Goal: Task Accomplishment & Management: Complete application form

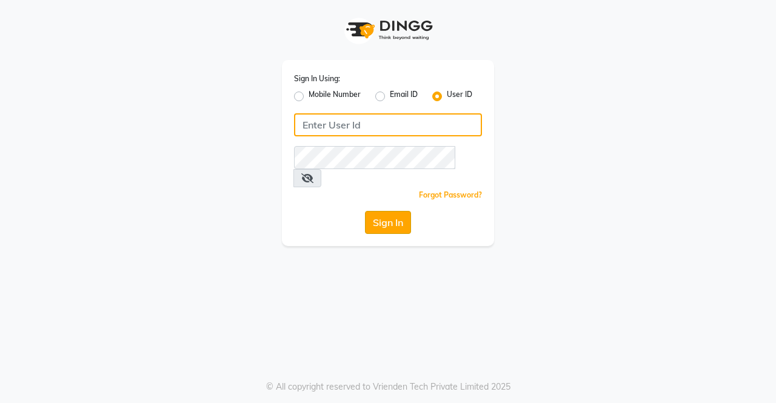
type input "ellegance"
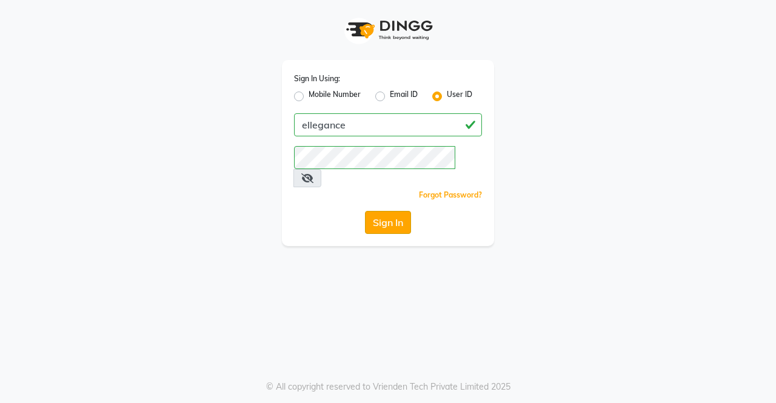
click at [391, 211] on button "Sign In" at bounding box center [388, 222] width 46 height 23
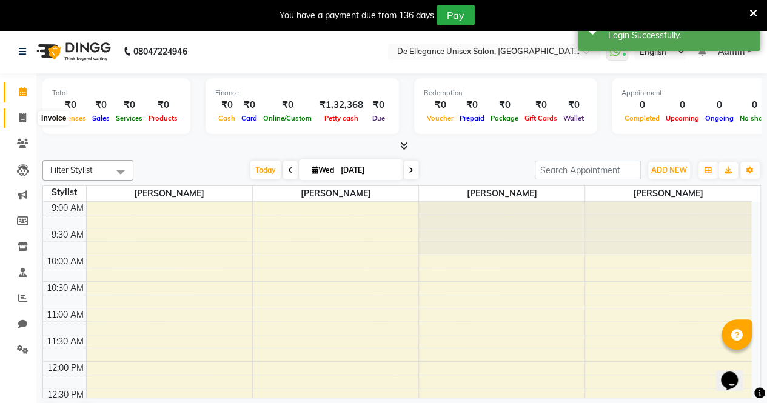
click at [25, 122] on icon at bounding box center [22, 117] width 7 height 9
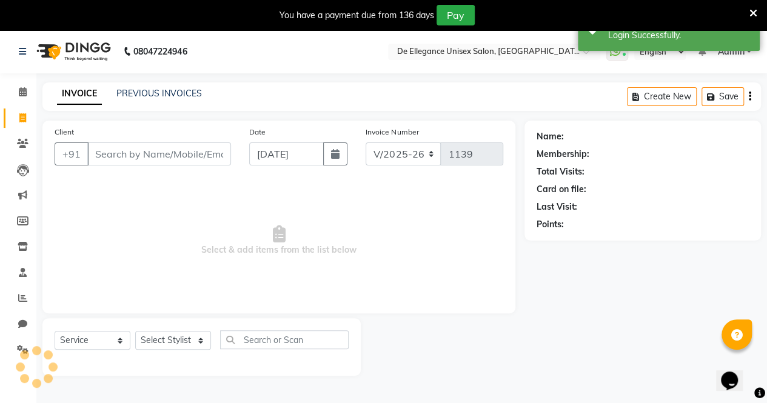
click at [25, 122] on icon at bounding box center [22, 117] width 7 height 9
select select "service"
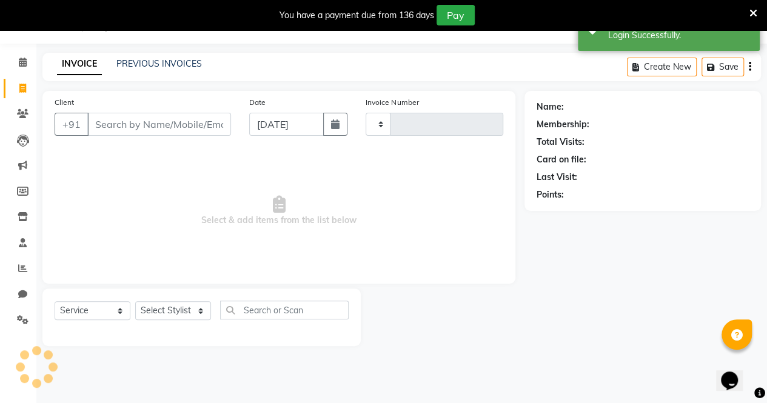
type input "1139"
select select "7945"
click at [158, 130] on input "Client" at bounding box center [159, 124] width 144 height 23
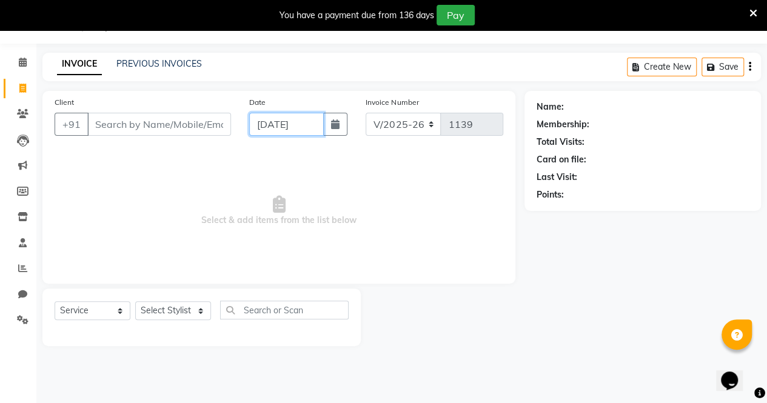
click at [271, 129] on input "[DATE]" at bounding box center [286, 124] width 75 height 23
select select "9"
select select "2025"
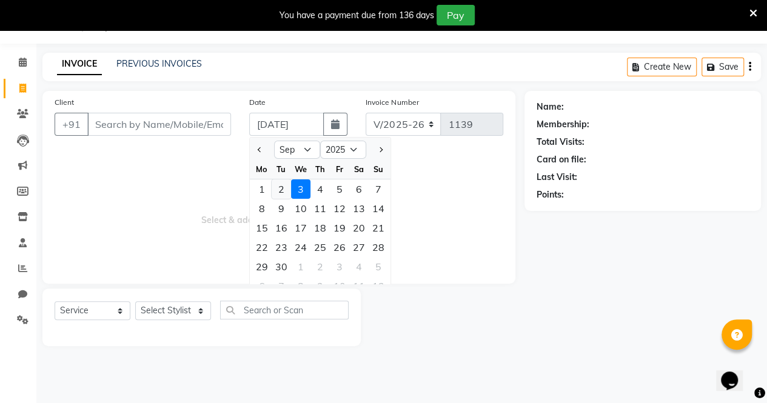
click at [281, 192] on div "2" at bounding box center [281, 189] width 19 height 19
type input "02-09-2025"
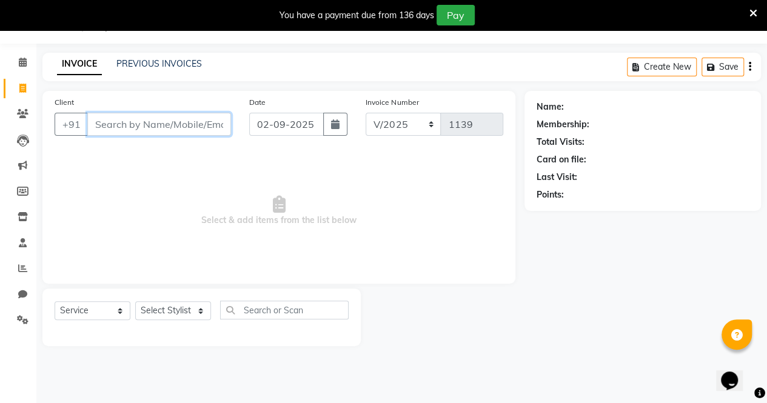
click at [158, 127] on input "Client" at bounding box center [159, 124] width 144 height 23
click at [153, 56] on div "INVOICE PREVIOUS INVOICES Create New Save" at bounding box center [401, 67] width 719 height 29
click at [155, 61] on link "PREVIOUS INVOICES" at bounding box center [159, 63] width 86 height 11
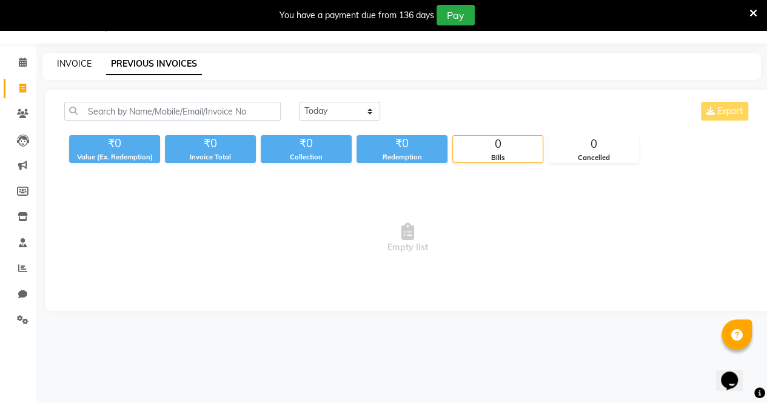
click at [76, 59] on link "INVOICE" at bounding box center [74, 63] width 35 height 11
select select "service"
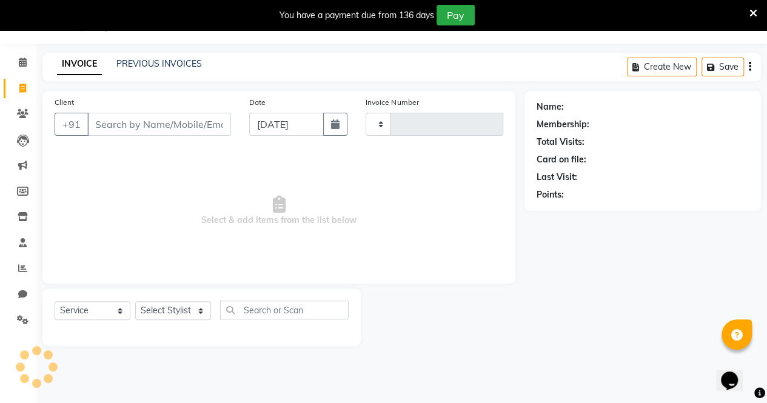
type input "1139"
select select "7945"
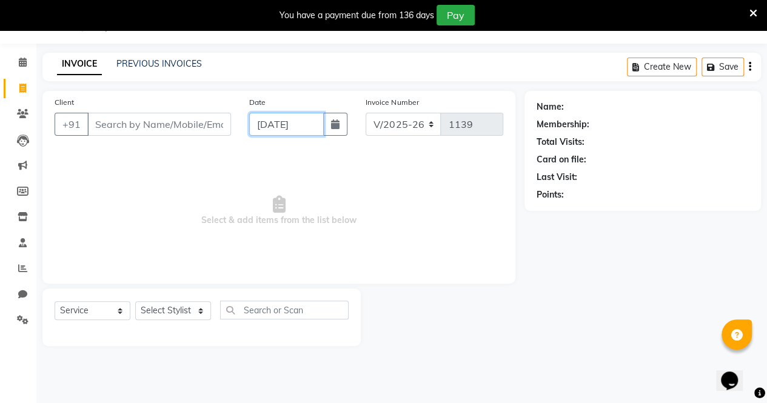
click at [272, 130] on input "[DATE]" at bounding box center [286, 124] width 75 height 23
select select "9"
select select "2025"
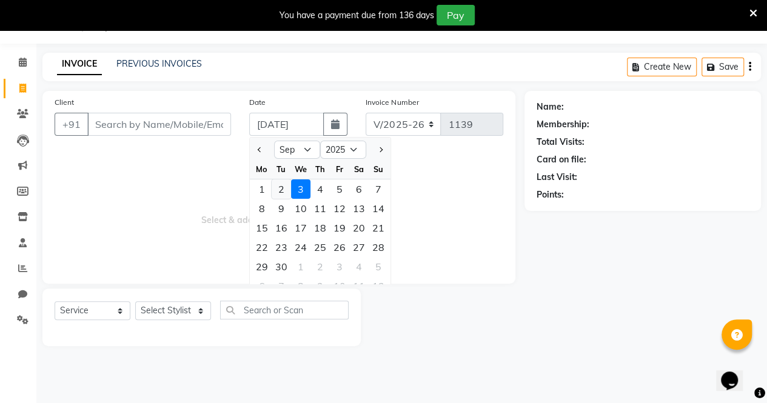
click at [280, 186] on div "2" at bounding box center [281, 189] width 19 height 19
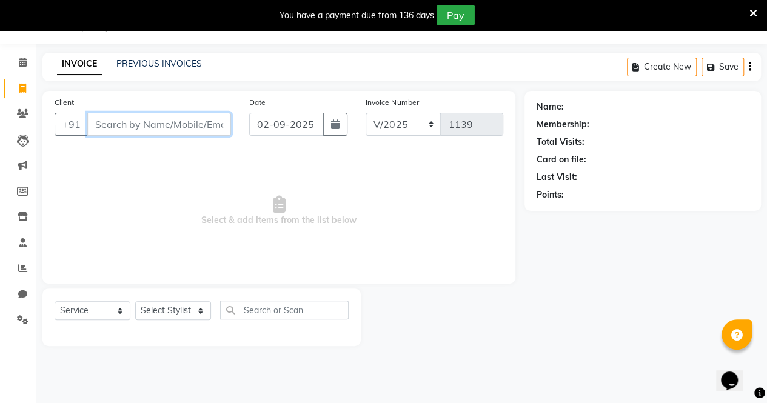
type input "02-09-2025"
click at [156, 133] on input "Client" at bounding box center [159, 124] width 144 height 23
click at [22, 270] on icon at bounding box center [22, 268] width 9 height 9
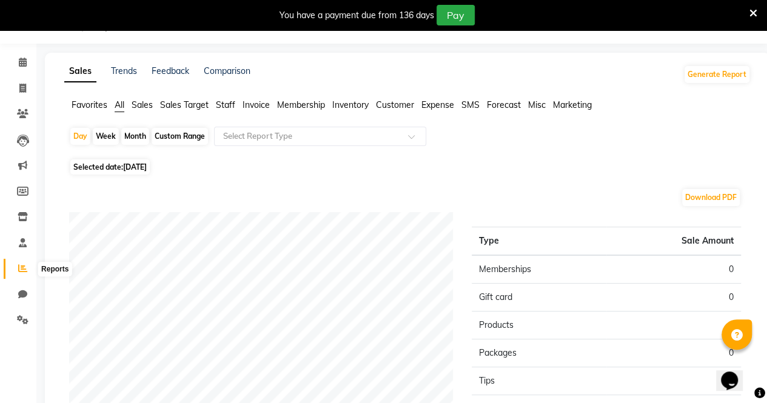
click at [19, 270] on icon at bounding box center [22, 268] width 9 height 9
click at [144, 163] on span "[DATE]" at bounding box center [135, 167] width 24 height 9
select select "9"
select select "2025"
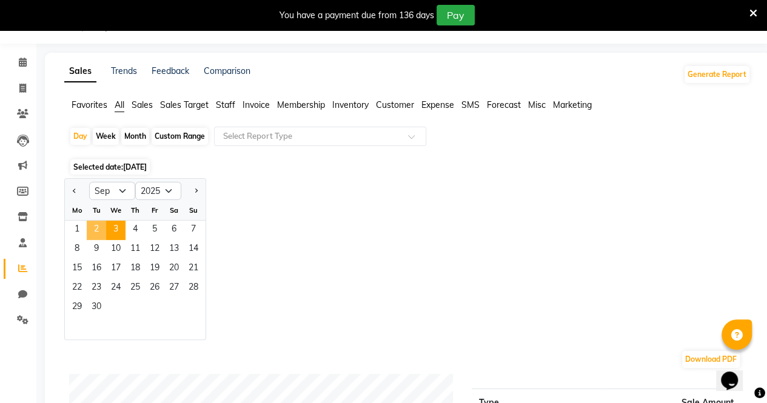
click at [99, 228] on span "2" at bounding box center [96, 230] width 19 height 19
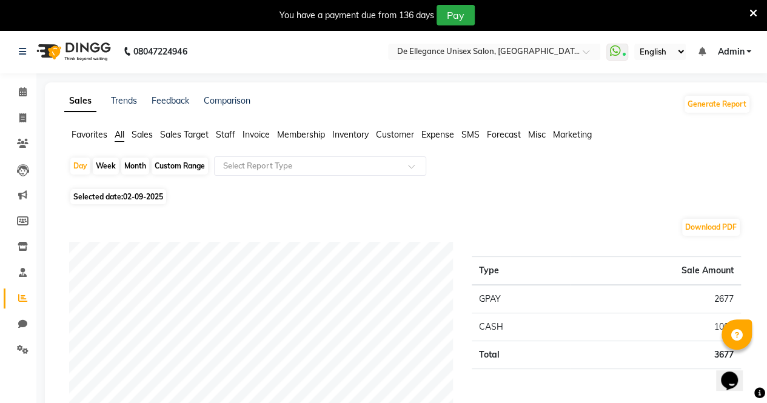
click at [144, 138] on span "Sales" at bounding box center [142, 134] width 21 height 11
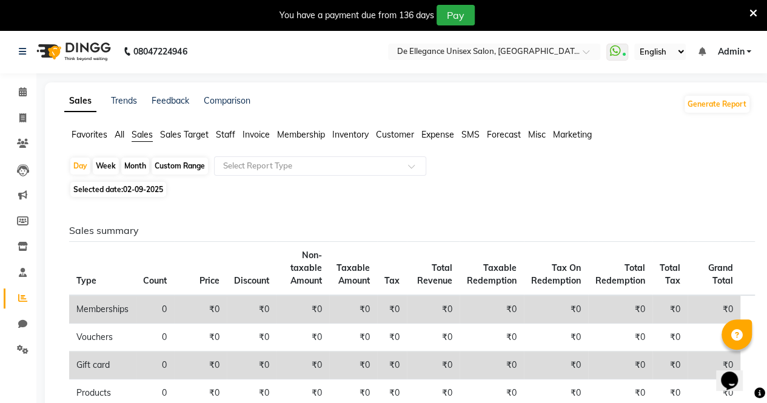
click at [95, 138] on span "Favorites" at bounding box center [90, 134] width 36 height 11
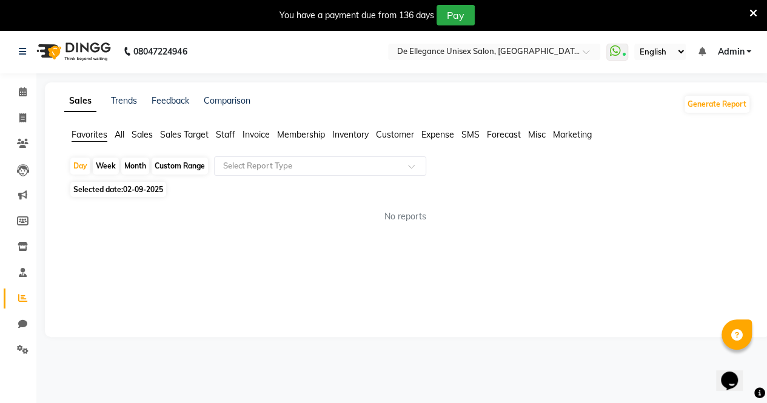
click at [101, 166] on div "Week" at bounding box center [106, 166] width 26 height 17
select select "9"
select select "2025"
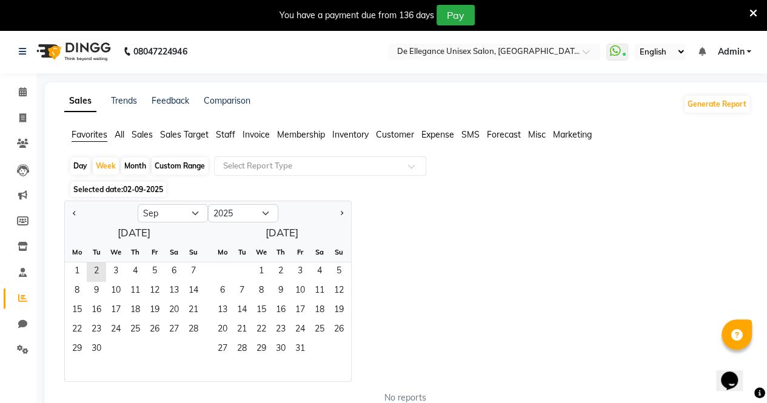
click at [190, 168] on div "Custom Range" at bounding box center [180, 166] width 56 height 17
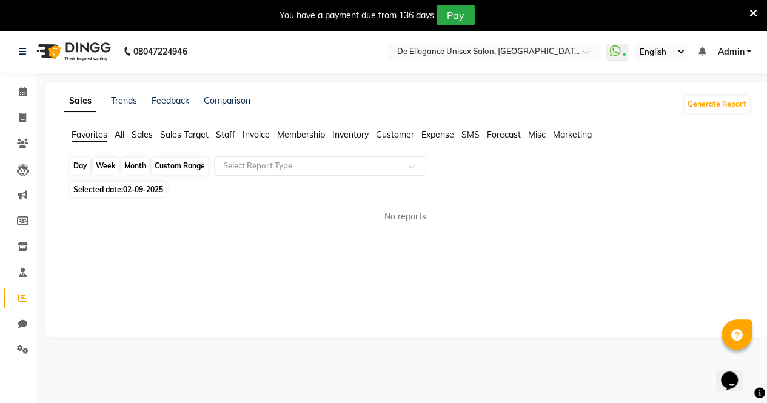
click at [190, 168] on div "Custom Range" at bounding box center [180, 166] width 56 height 17
select select "9"
select select "2025"
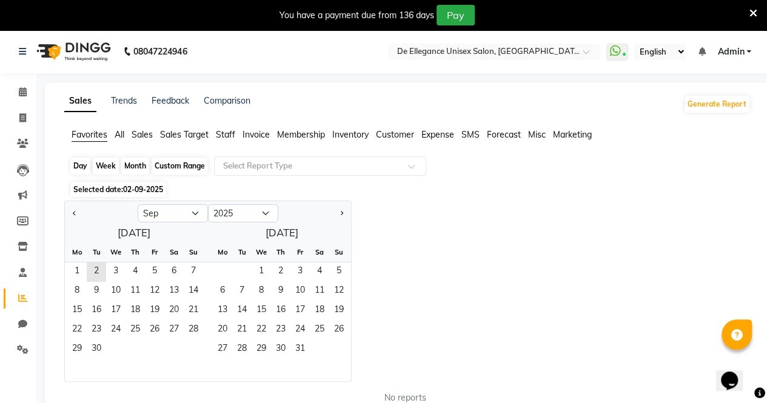
click at [190, 168] on div "Custom Range" at bounding box center [180, 166] width 56 height 17
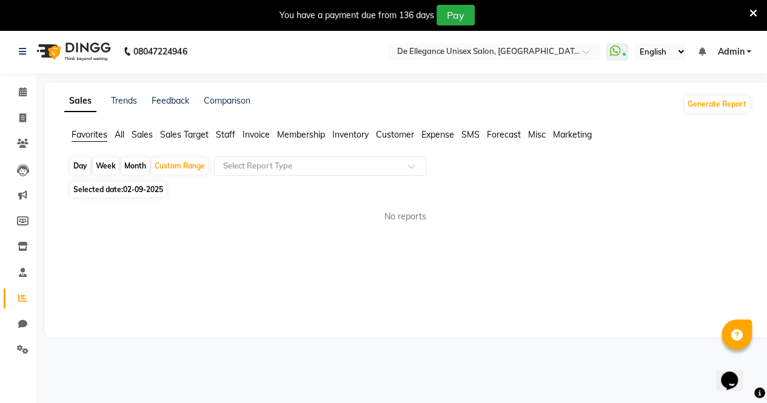
click at [139, 192] on span "02-09-2025" at bounding box center [143, 189] width 40 height 9
select select "9"
select select "2025"
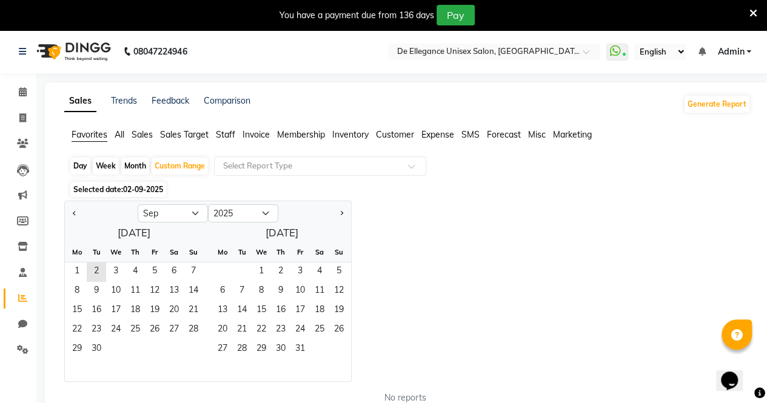
click at [139, 192] on span "02-09-2025" at bounding box center [143, 189] width 40 height 9
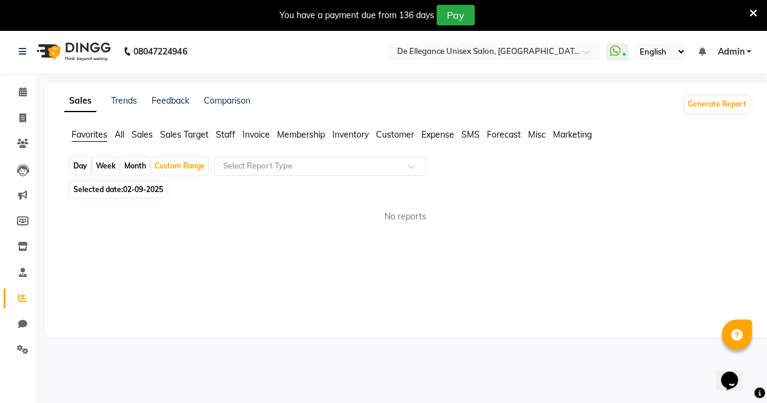
click at [118, 139] on span "All" at bounding box center [120, 134] width 10 height 11
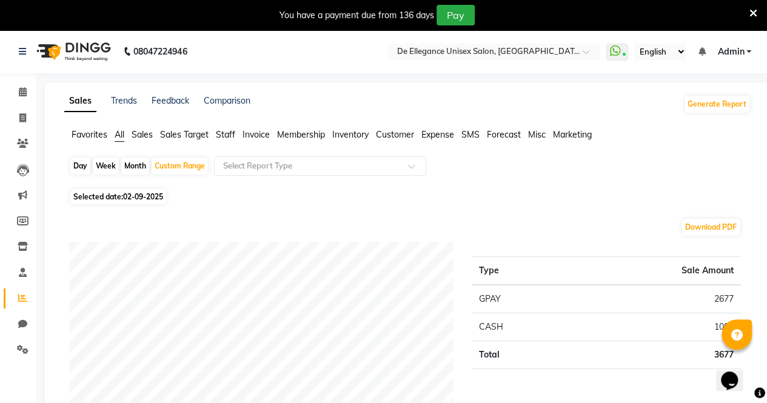
click at [127, 197] on span "02-09-2025" at bounding box center [143, 196] width 40 height 9
select select "9"
select select "2025"
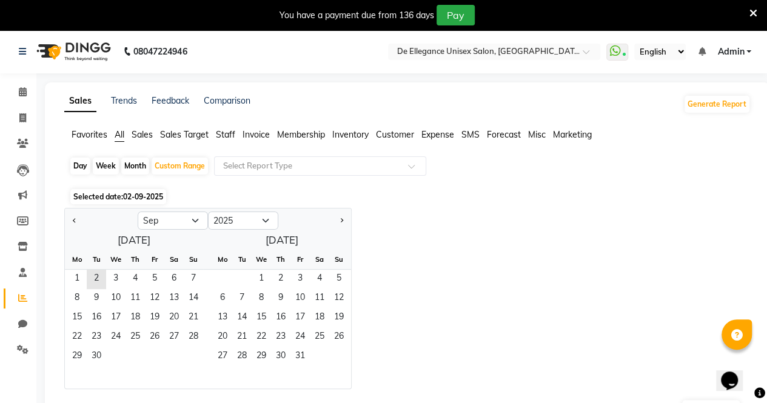
click at [127, 197] on span "02-09-2025" at bounding box center [143, 196] width 40 height 9
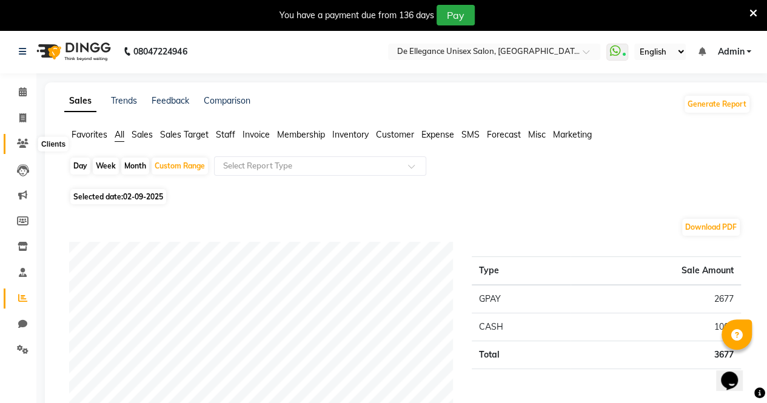
click at [23, 139] on icon at bounding box center [23, 143] width 12 height 9
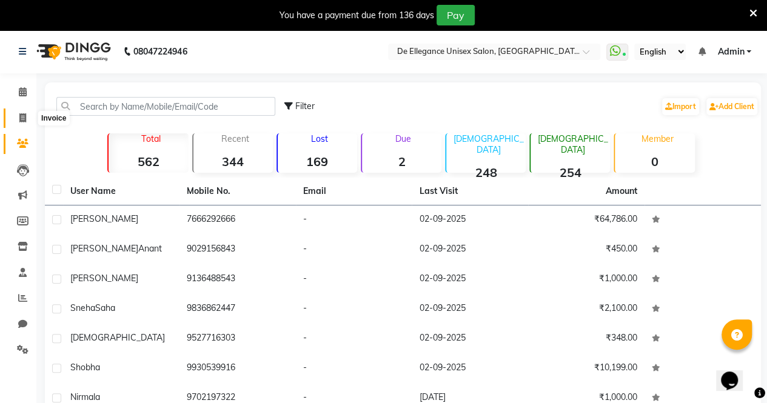
click at [18, 121] on span at bounding box center [22, 119] width 21 height 14
select select "7945"
select select "service"
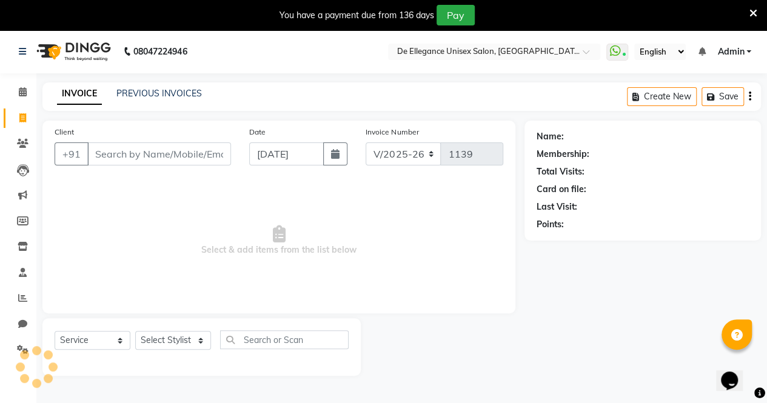
scroll to position [30, 0]
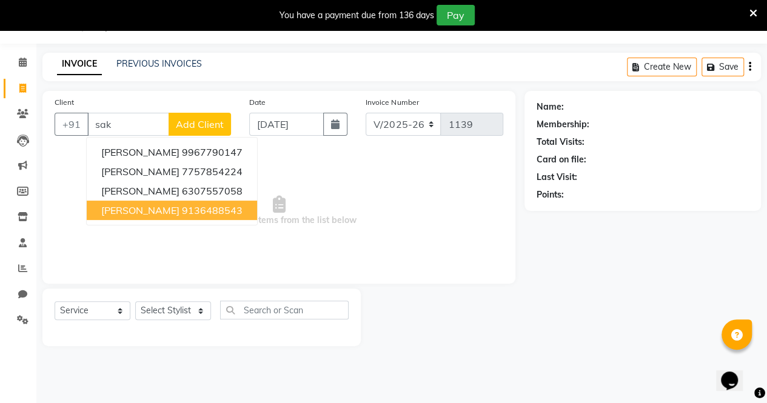
click at [182, 215] on ngb-highlight "9136488543" at bounding box center [212, 210] width 61 height 12
type input "9136488543"
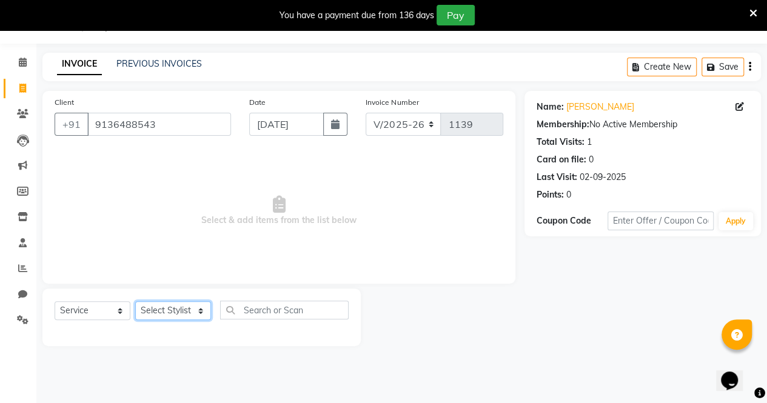
click at [178, 316] on select "Select Stylist [PERSON_NAME] [PERSON_NAME] [PERSON_NAME] [PERSON_NAME]" at bounding box center [173, 310] width 76 height 19
select select "71575"
click at [135, 301] on select "Select Stylist [PERSON_NAME] [PERSON_NAME] [PERSON_NAME] [PERSON_NAME]" at bounding box center [173, 310] width 76 height 19
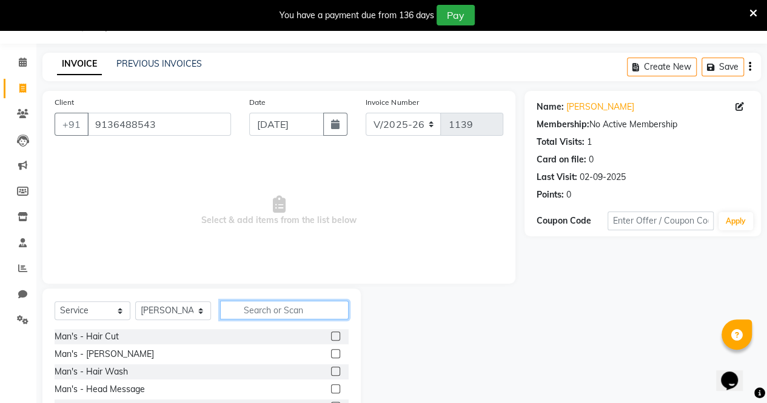
click at [290, 317] on input "text" at bounding box center [284, 310] width 129 height 19
type input "m"
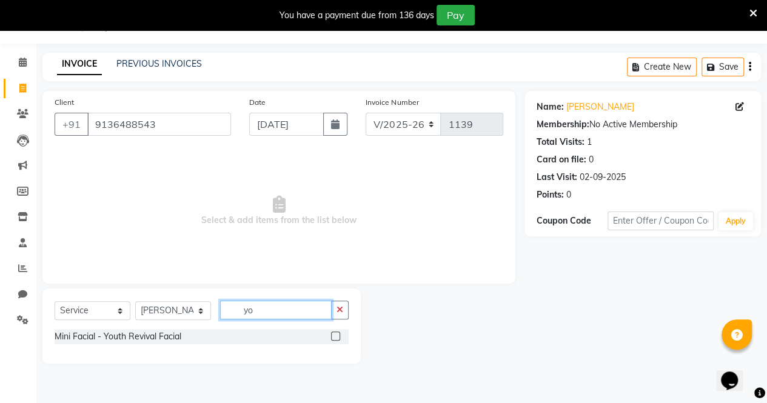
type input "yo"
click at [335, 338] on label at bounding box center [335, 336] width 9 height 9
click at [335, 338] on input "checkbox" at bounding box center [335, 337] width 8 height 8
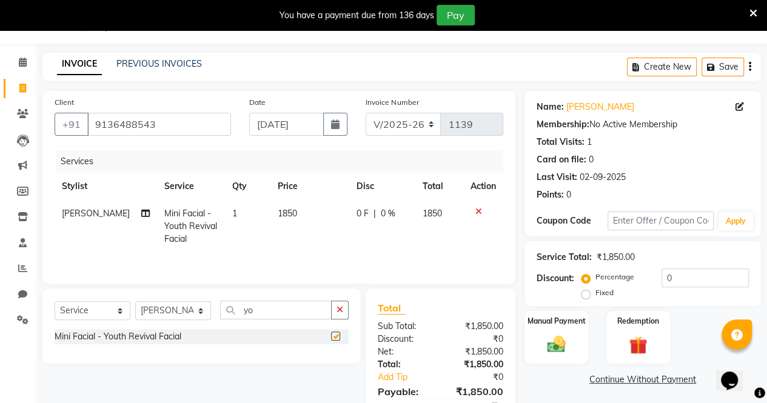
checkbox input "false"
click at [374, 214] on span "|" at bounding box center [375, 213] width 2 height 13
select select "71575"
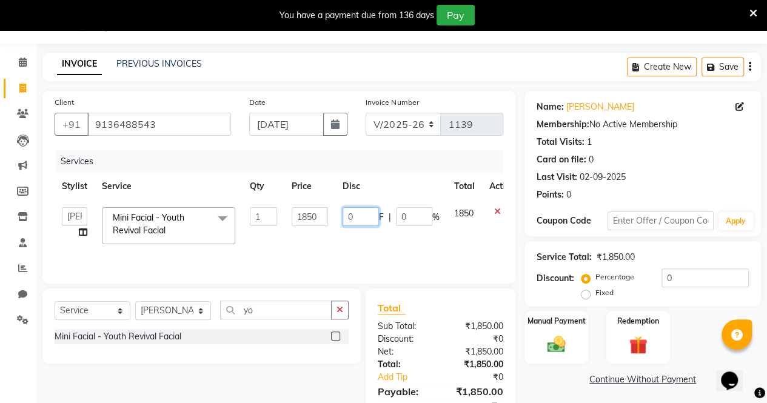
click at [370, 214] on input "0" at bounding box center [361, 216] width 36 height 19
type input "0250"
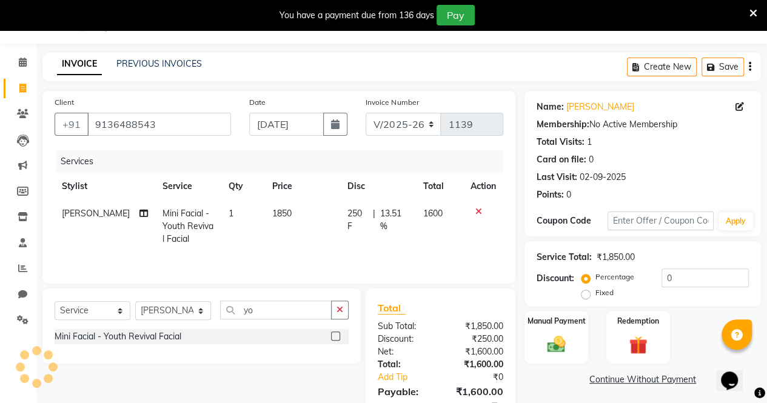
click at [380, 248] on td "250 F | 13.51 %" at bounding box center [378, 226] width 76 height 53
select select "71575"
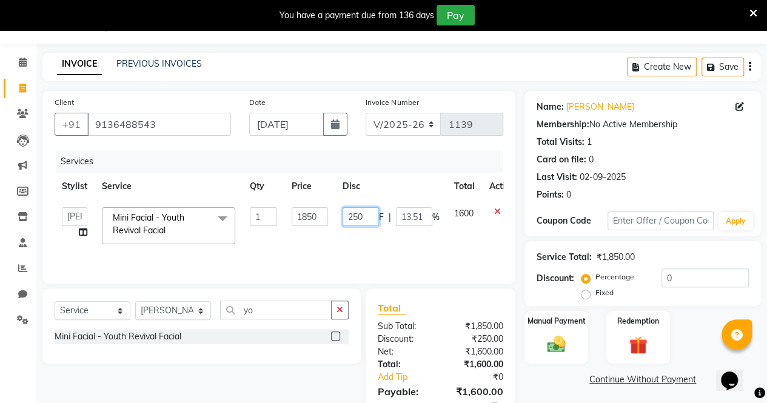
click at [369, 215] on input "250" at bounding box center [361, 216] width 36 height 19
type input "200"
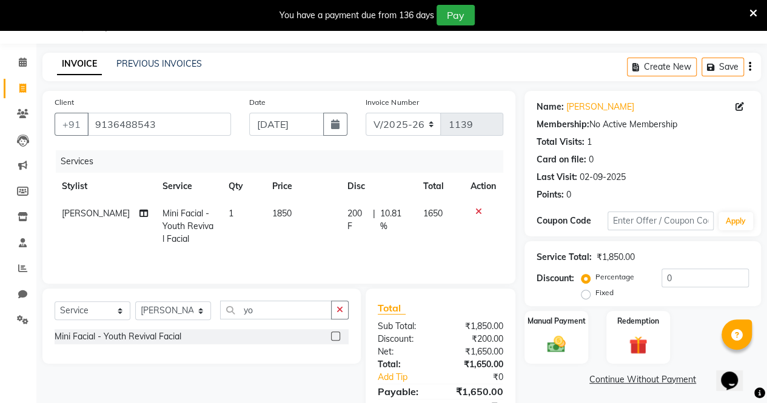
click at [374, 241] on td "200 F | 10.81 %" at bounding box center [378, 226] width 76 height 53
select select "71575"
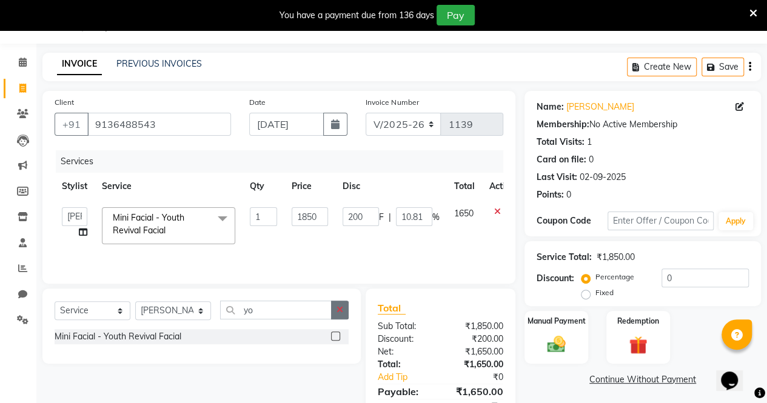
click at [343, 314] on button "button" at bounding box center [340, 310] width 18 height 19
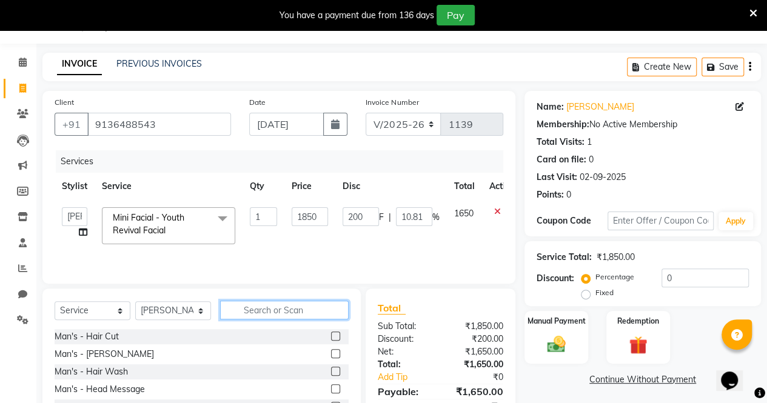
click at [283, 312] on input "text" at bounding box center [284, 310] width 129 height 19
type input "spa"
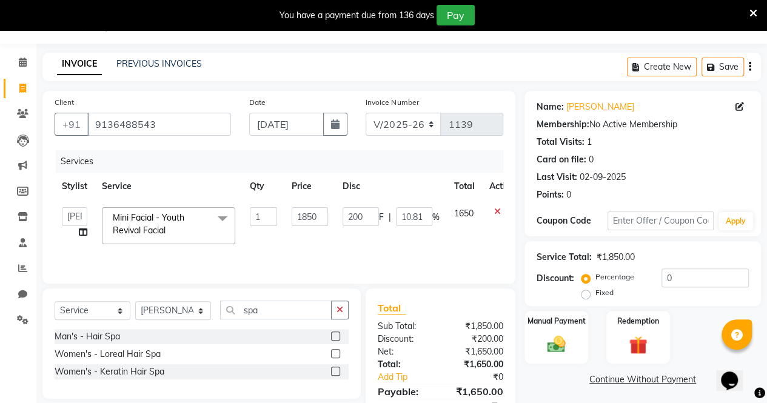
click at [337, 374] on label at bounding box center [335, 371] width 9 height 9
click at [337, 374] on input "checkbox" at bounding box center [335, 372] width 8 height 8
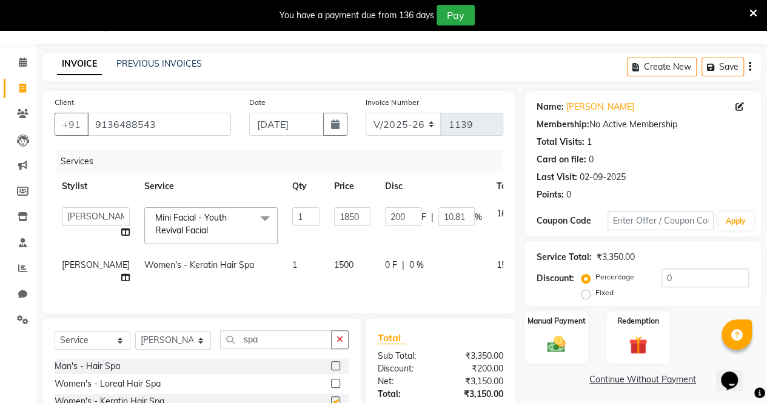
checkbox input "false"
click at [121, 282] on icon at bounding box center [125, 278] width 8 height 8
select select "71575"
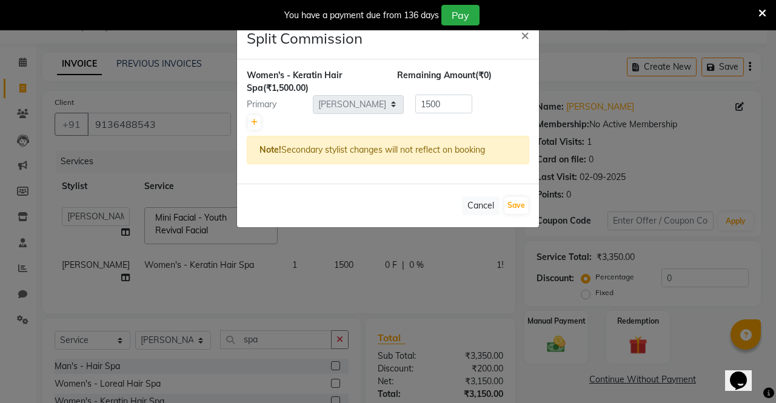
click at [79, 266] on ngb-modal-window "Split Commission × Women's - Keratin Hair Spa (₹1,500.00) Remaining Amount (₹0)…" at bounding box center [388, 201] width 776 height 403
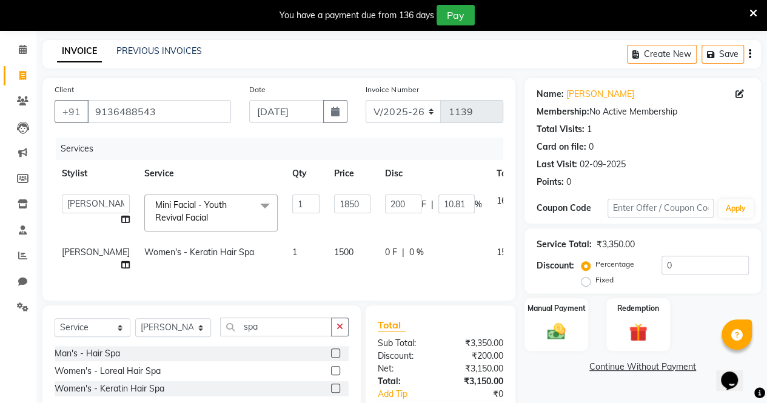
scroll to position [46, 0]
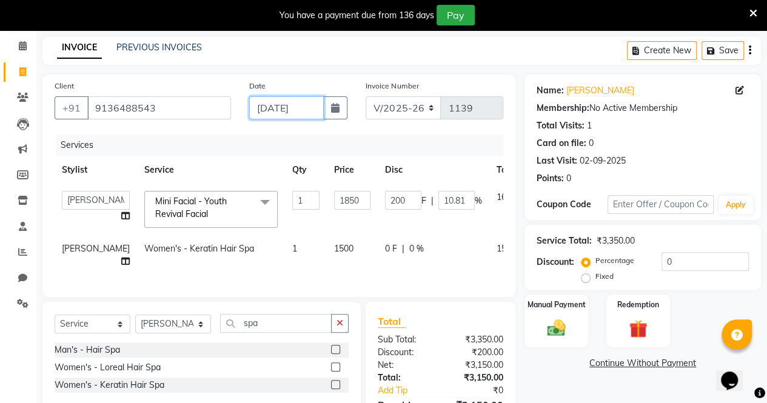
click at [277, 111] on input "[DATE]" at bounding box center [286, 107] width 75 height 23
select select "9"
select select "2025"
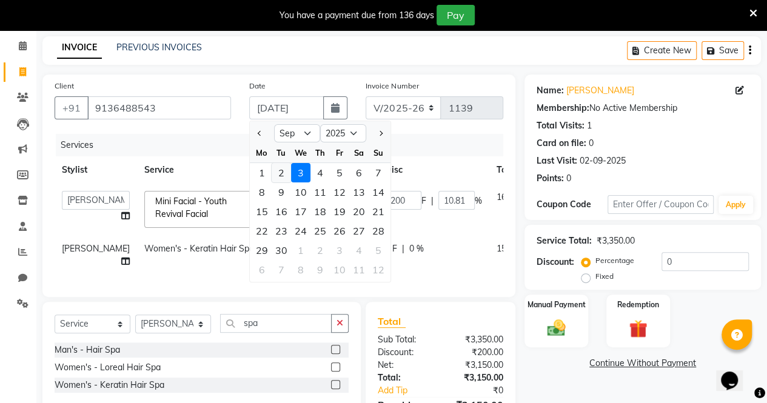
click at [281, 169] on div "2" at bounding box center [281, 172] width 19 height 19
type input "02-09-2025"
type input "0"
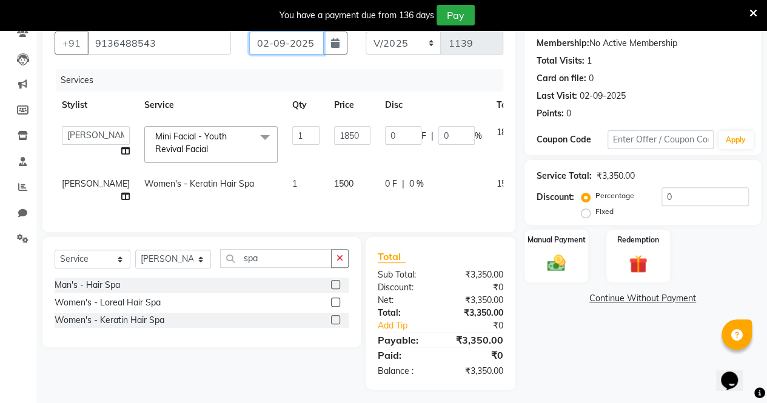
scroll to position [136, 0]
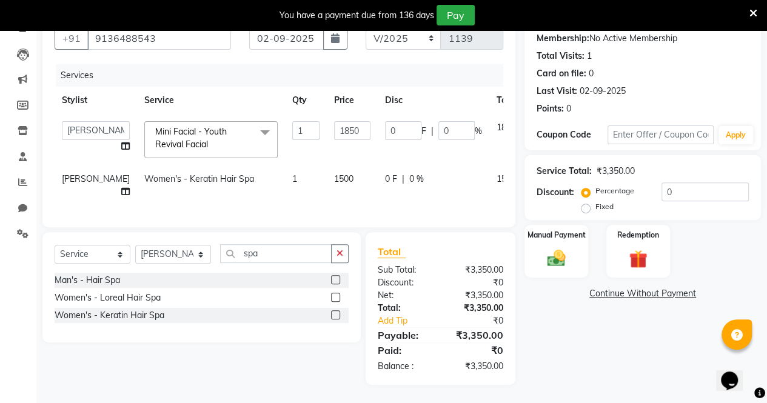
click at [334, 166] on td "1500" at bounding box center [352, 186] width 51 height 40
select select "71575"
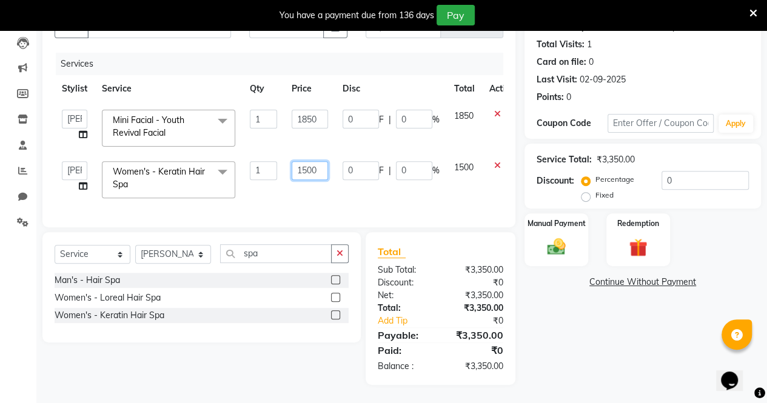
click at [321, 164] on input "1500" at bounding box center [310, 170] width 36 height 19
type input "1700"
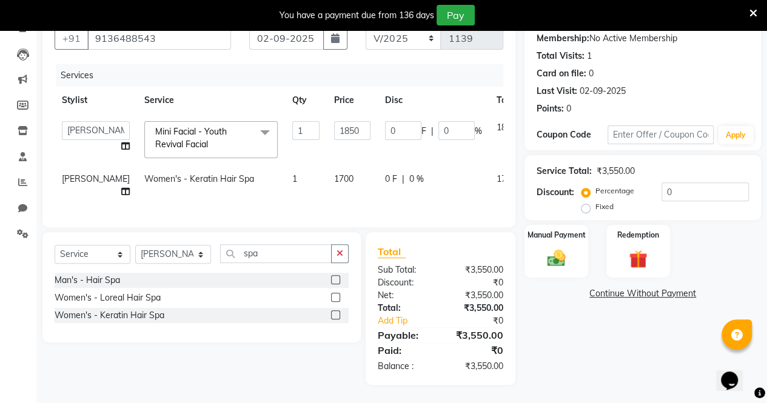
click at [327, 177] on td "1700" at bounding box center [352, 186] width 51 height 40
select select "71575"
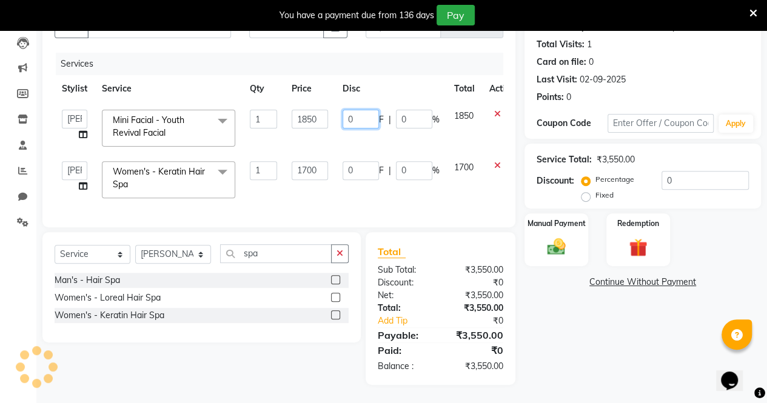
click at [361, 114] on input "0" at bounding box center [361, 119] width 36 height 19
type input "0200"
click at [370, 126] on td "0200 F | 0 %" at bounding box center [391, 129] width 112 height 52
select select "71575"
click at [78, 172] on td "azar khan Pallavi Singh Sadhana Choudhary salman ansari Split Commission" at bounding box center [75, 180] width 40 height 52
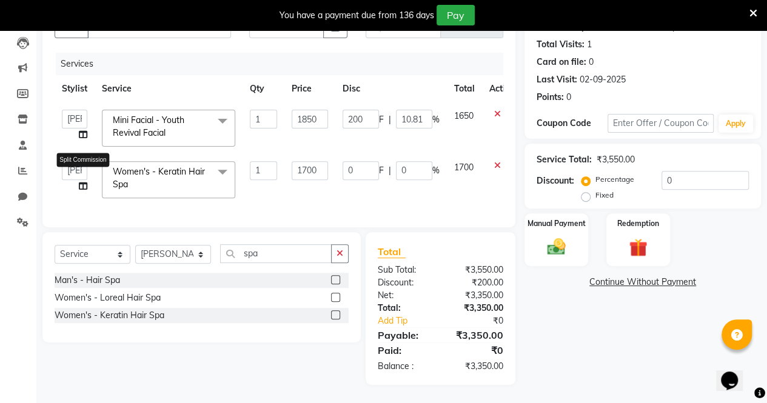
click at [84, 182] on icon at bounding box center [83, 186] width 8 height 8
select select "71575"
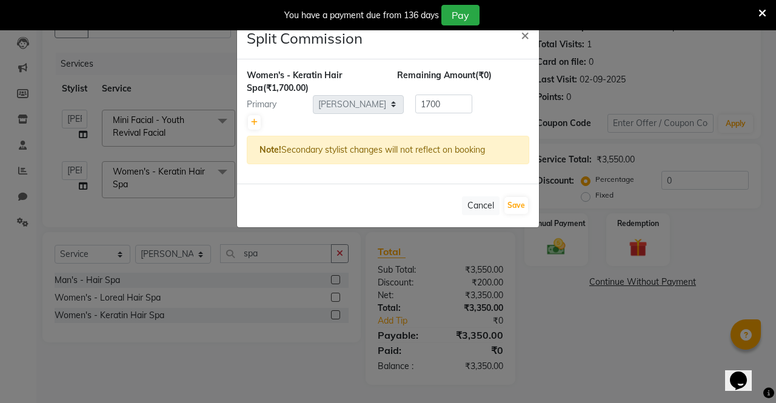
click at [84, 180] on ngb-modal-window "Split Commission × Women's - Keratin Hair Spa (₹1,700.00) Remaining Amount (₹0)…" at bounding box center [388, 201] width 776 height 403
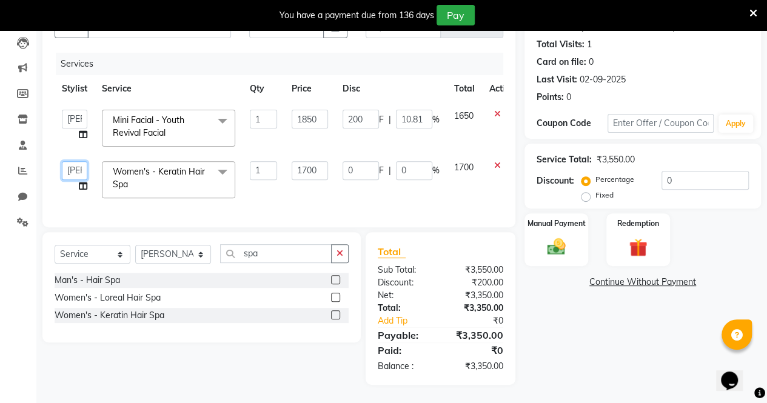
click at [74, 165] on select "azar khan Pallavi Singh Sadhana Choudhary salman ansari" at bounding box center [74, 170] width 25 height 19
select select "71492"
click at [338, 260] on button "button" at bounding box center [340, 253] width 18 height 19
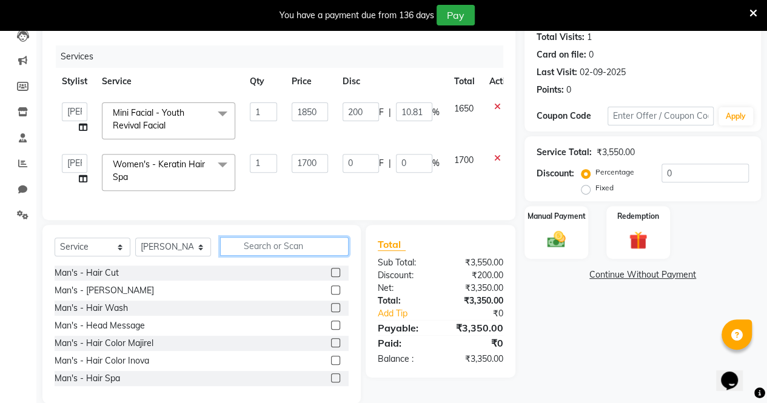
click at [278, 254] on input "text" at bounding box center [284, 246] width 129 height 19
click at [163, 257] on select "Select Stylist [PERSON_NAME] [PERSON_NAME] [PERSON_NAME] [PERSON_NAME]" at bounding box center [173, 247] width 76 height 19
select select "71492"
click at [135, 246] on select "Select Stylist [PERSON_NAME] [PERSON_NAME] [PERSON_NAME] [PERSON_NAME]" at bounding box center [173, 247] width 76 height 19
click at [289, 256] on input "text" at bounding box center [284, 246] width 129 height 19
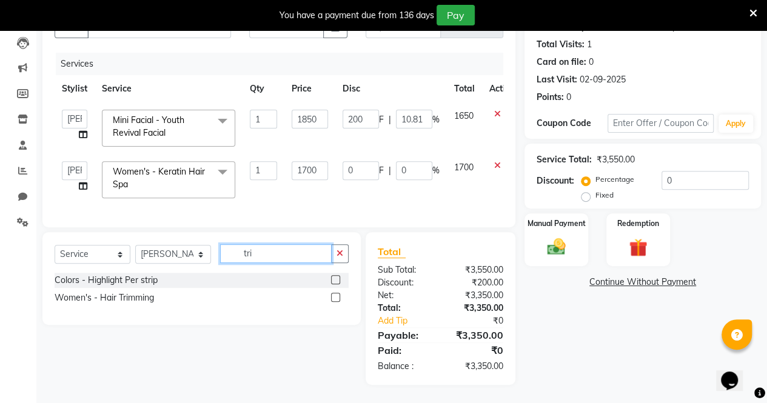
type input "tri"
click at [335, 297] on label at bounding box center [335, 297] width 9 height 9
click at [335, 297] on input "checkbox" at bounding box center [335, 298] width 8 height 8
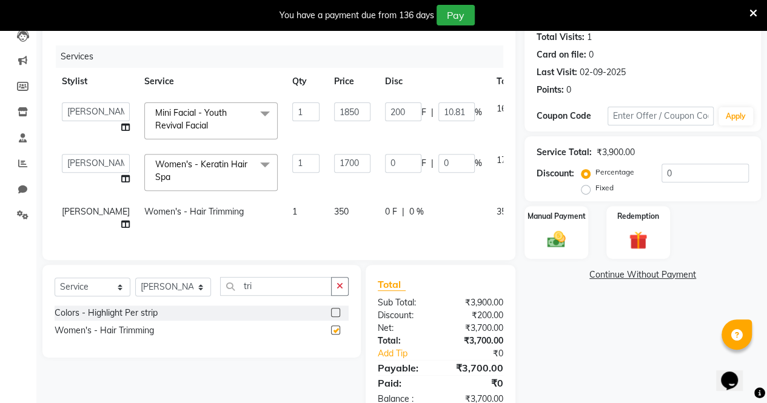
checkbox input "false"
click at [385, 207] on span "0 F" at bounding box center [391, 212] width 12 height 13
select select "71492"
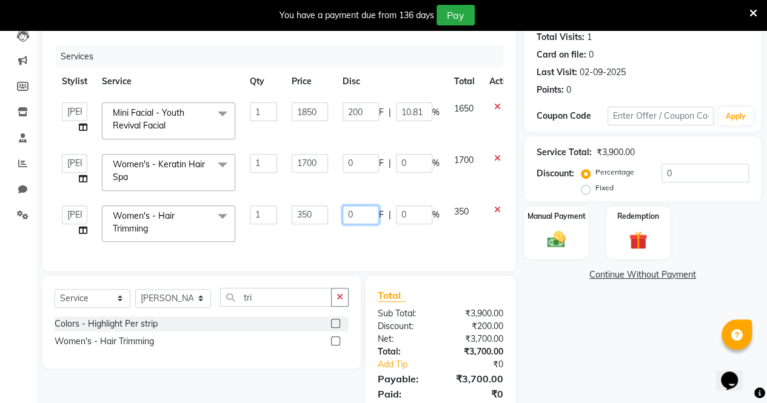
click at [363, 209] on input "0" at bounding box center [361, 215] width 36 height 19
type input "050"
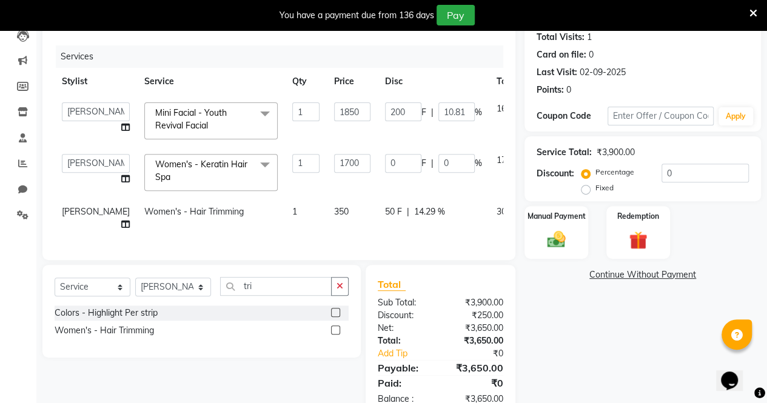
click at [378, 236] on td "50 F | 14.29 %" at bounding box center [434, 218] width 112 height 40
select select "71492"
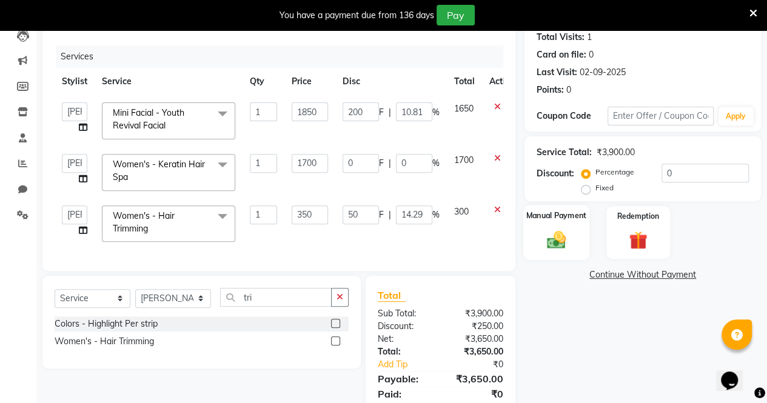
click at [556, 238] on img at bounding box center [556, 240] width 31 height 22
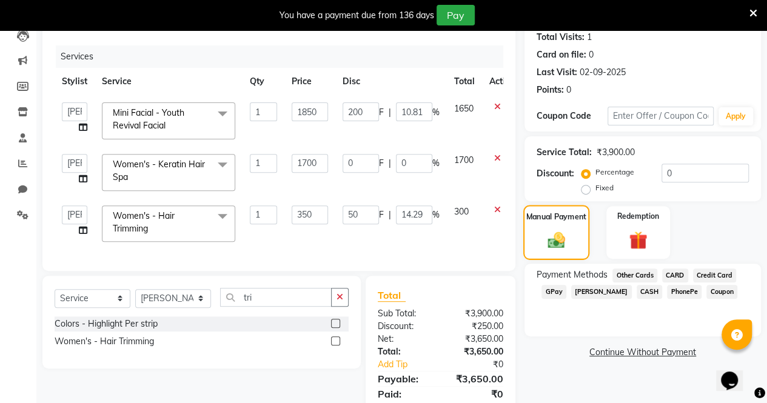
scroll to position [186, 0]
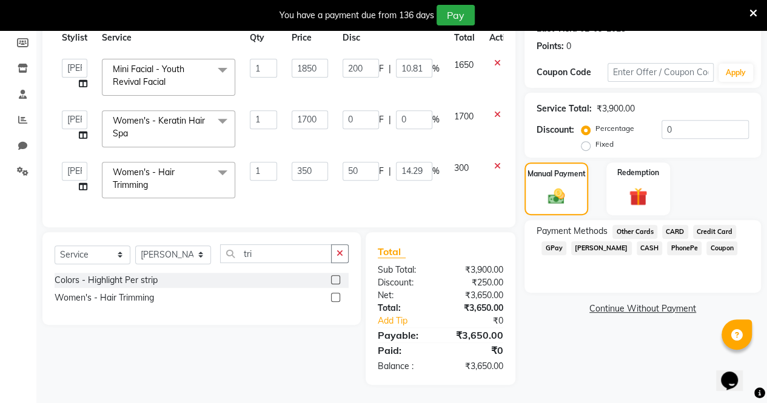
click at [552, 243] on span "GPay" at bounding box center [554, 248] width 25 height 14
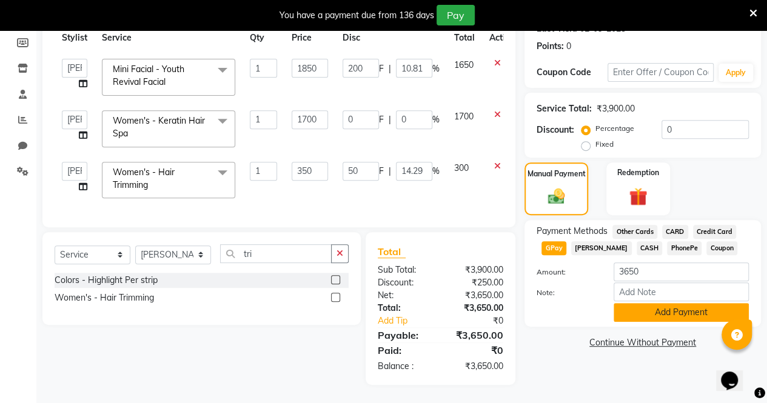
click at [687, 304] on button "Add Payment" at bounding box center [681, 312] width 135 height 19
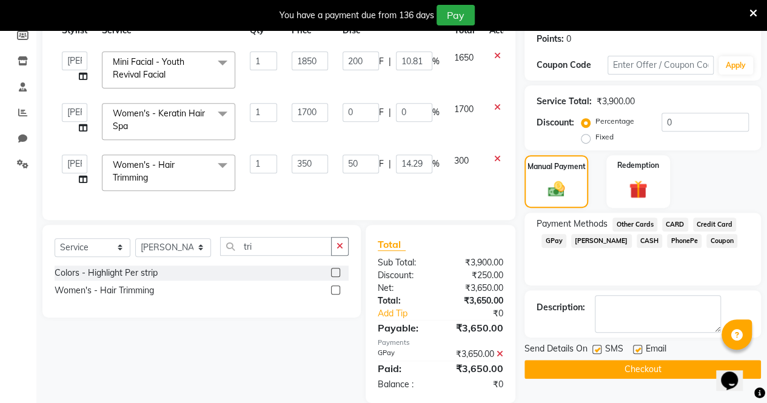
scroll to position [211, 0]
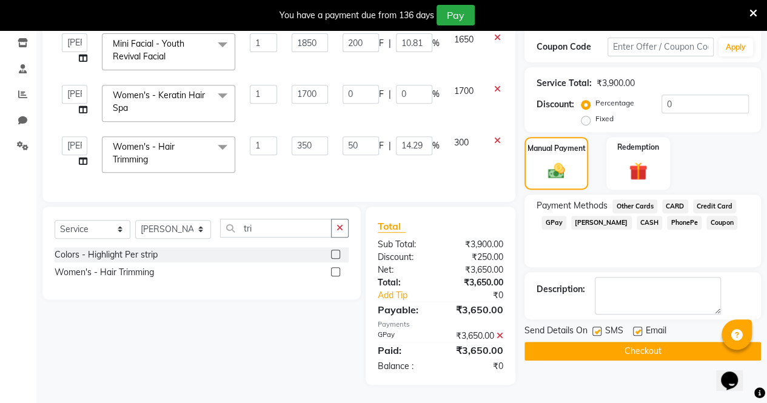
click at [596, 327] on label at bounding box center [597, 331] width 9 height 9
click at [596, 328] on input "checkbox" at bounding box center [597, 332] width 8 height 8
checkbox input "false"
click at [639, 327] on label at bounding box center [637, 331] width 9 height 9
click at [639, 328] on input "checkbox" at bounding box center [637, 332] width 8 height 8
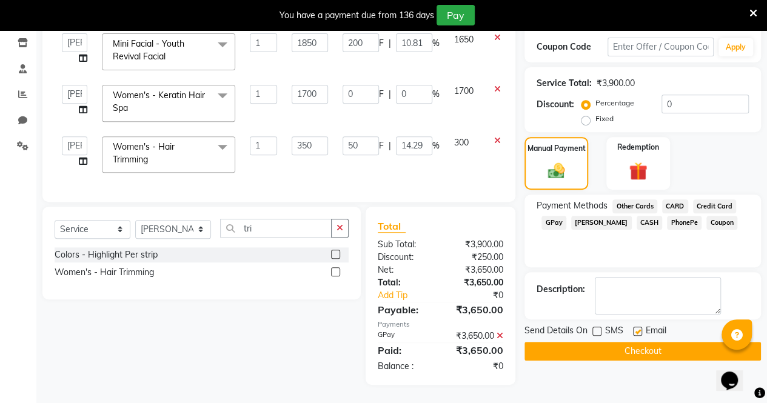
checkbox input "false"
click at [629, 346] on button "Checkout" at bounding box center [643, 351] width 237 height 19
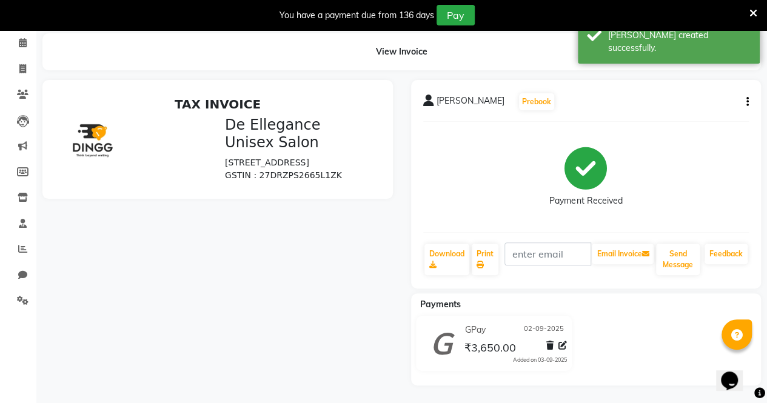
scroll to position [211, 0]
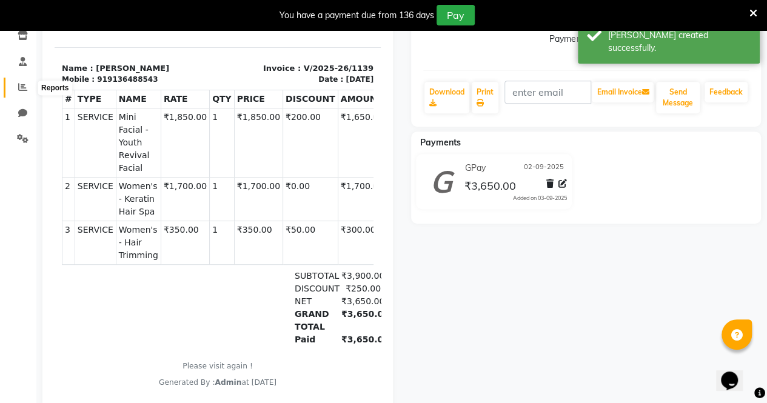
click at [23, 90] on icon at bounding box center [22, 86] width 9 height 9
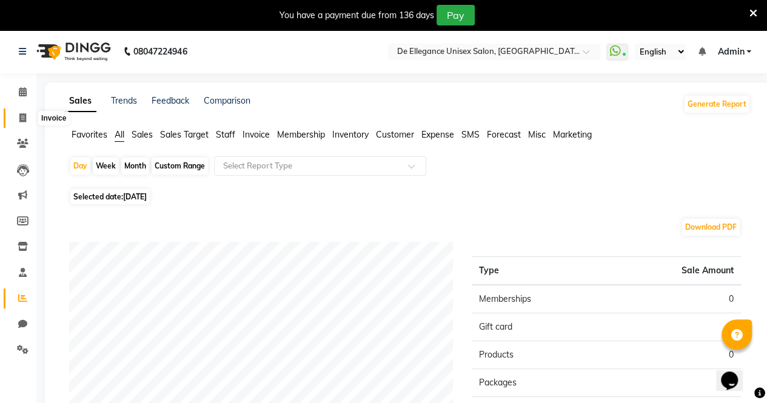
click at [21, 119] on icon at bounding box center [22, 117] width 7 height 9
select select "7945"
select select "service"
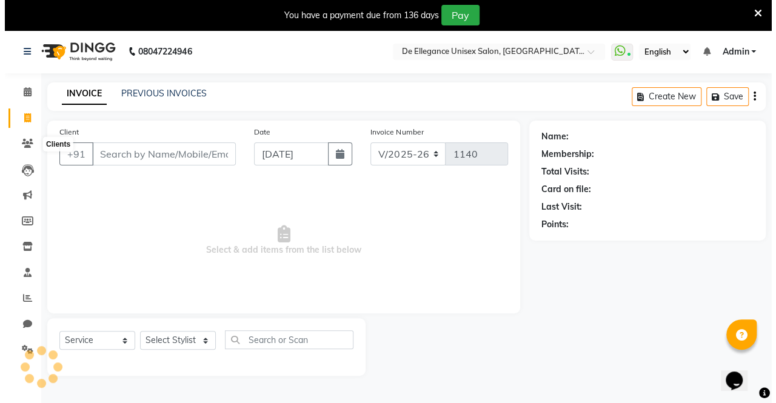
scroll to position [30, 0]
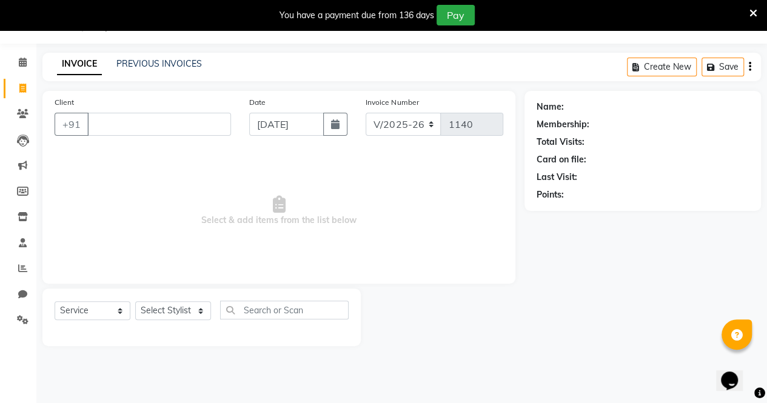
click at [166, 98] on div "Client +91" at bounding box center [142, 121] width 195 height 50
click at [164, 118] on input "Client" at bounding box center [159, 124] width 144 height 23
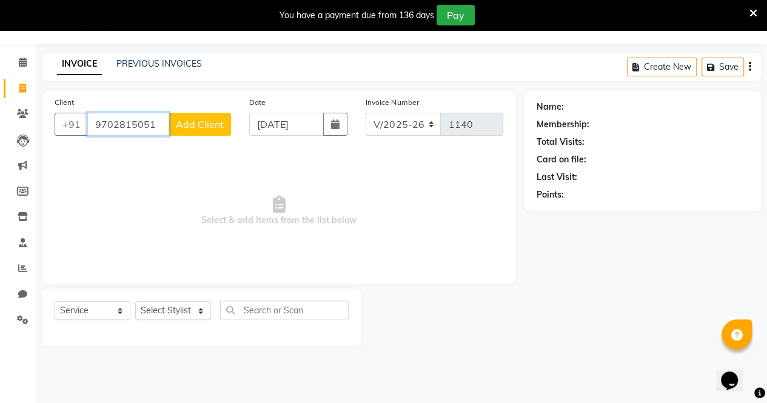
type input "9702815051"
click at [188, 132] on button "Add Client" at bounding box center [200, 124] width 62 height 23
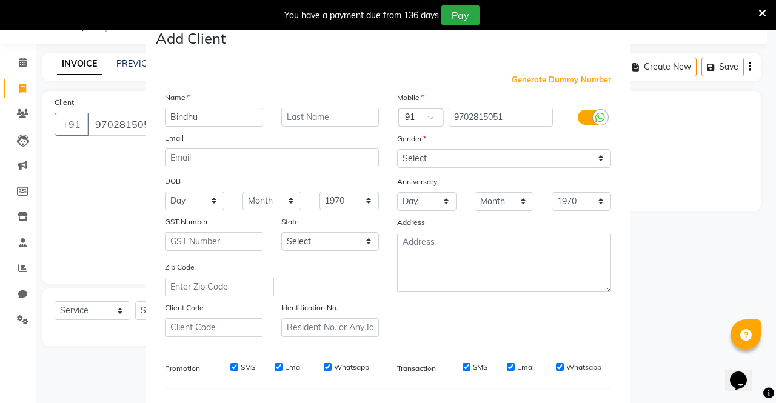
type input "Bindhu"
click at [317, 116] on input "text" at bounding box center [330, 117] width 98 height 19
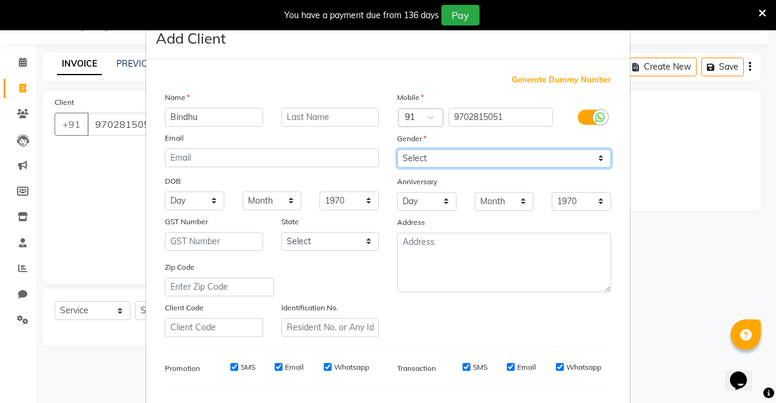
click at [476, 156] on select "Select [DEMOGRAPHIC_DATA] [DEMOGRAPHIC_DATA] Other Prefer Not To Say" at bounding box center [504, 158] width 214 height 19
select select "[DEMOGRAPHIC_DATA]"
click at [397, 149] on select "Select [DEMOGRAPHIC_DATA] [DEMOGRAPHIC_DATA] Other Prefer Not To Say" at bounding box center [504, 158] width 214 height 19
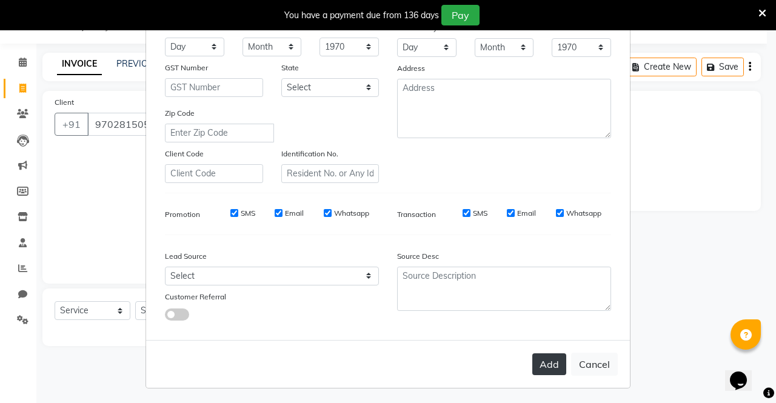
click at [550, 357] on button "Add" at bounding box center [550, 365] width 34 height 22
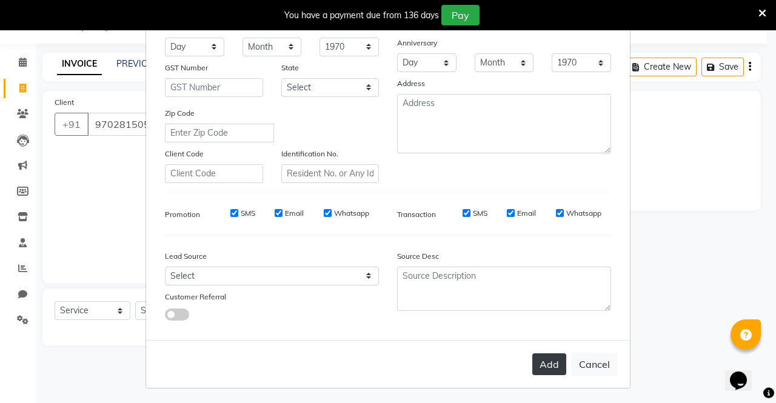
click at [550, 357] on button "Add" at bounding box center [550, 365] width 34 height 22
click at [542, 362] on button "Add" at bounding box center [550, 365] width 34 height 22
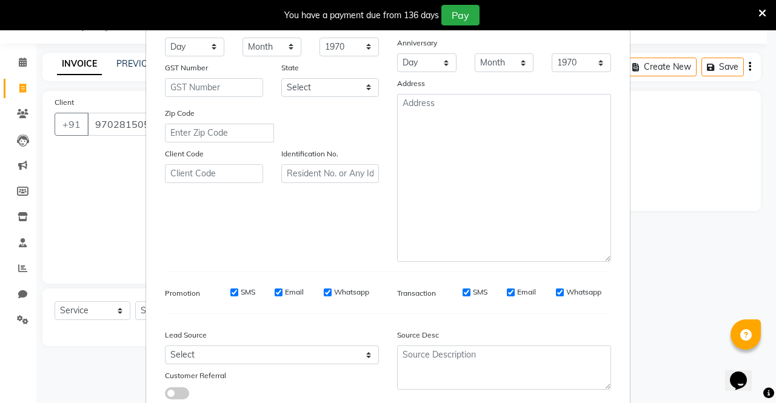
scroll to position [0, 0]
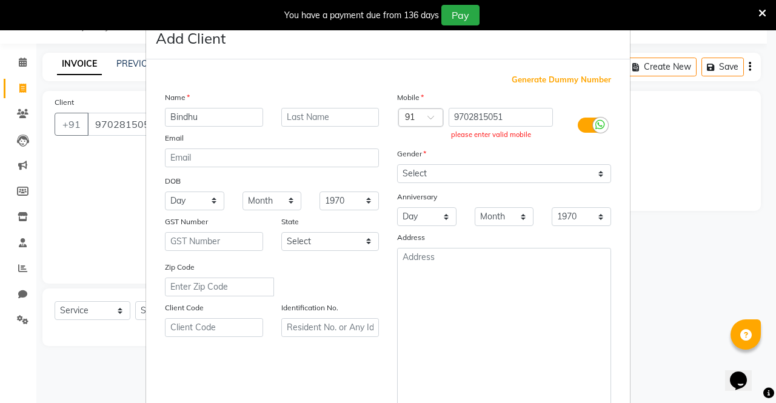
click at [522, 117] on input "9702815051" at bounding box center [501, 117] width 105 height 19
type input "9"
type input "9702815051"
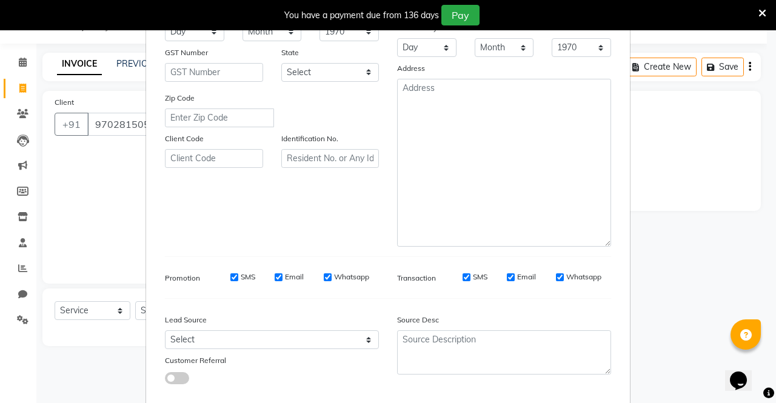
scroll to position [234, 0]
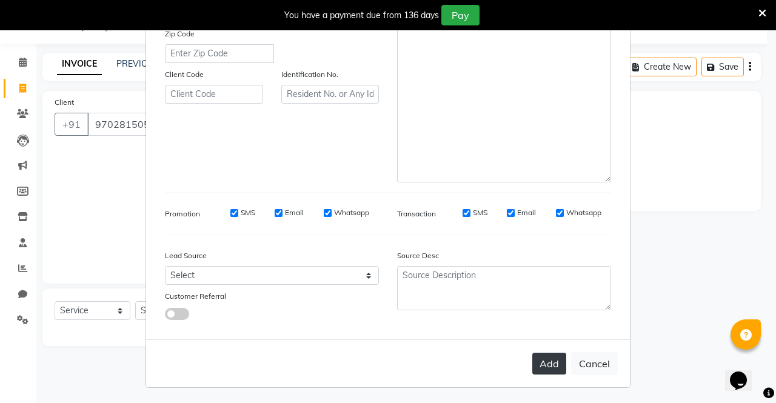
click at [549, 362] on button "Add" at bounding box center [550, 364] width 34 height 22
click at [579, 360] on button "Cancel" at bounding box center [594, 363] width 47 height 23
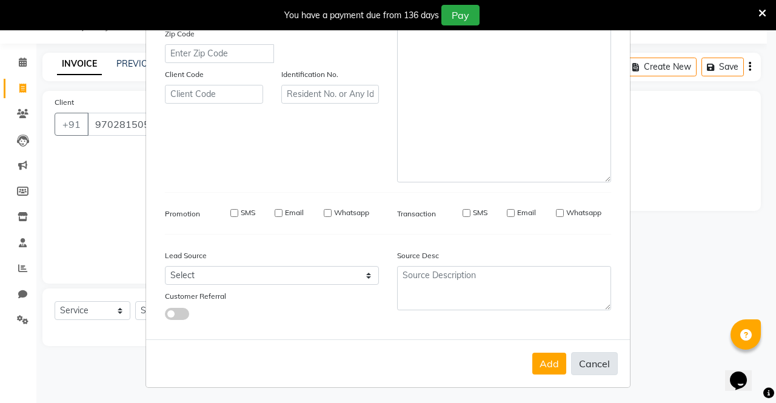
select select
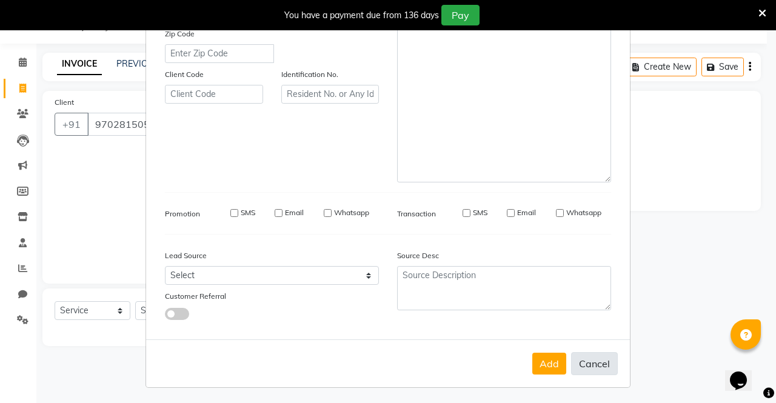
select select
checkbox input "false"
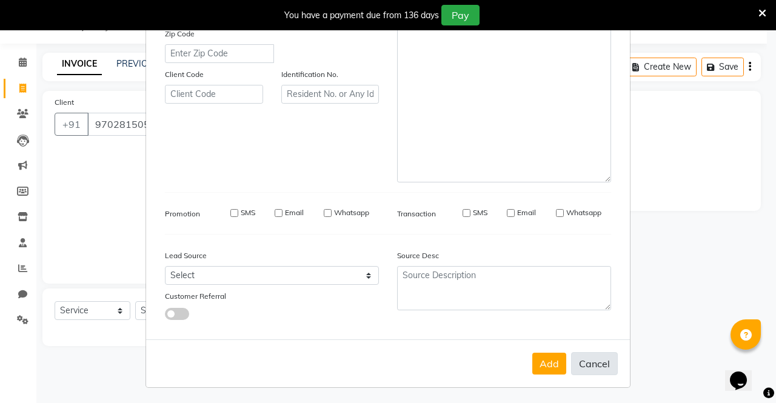
checkbox input "false"
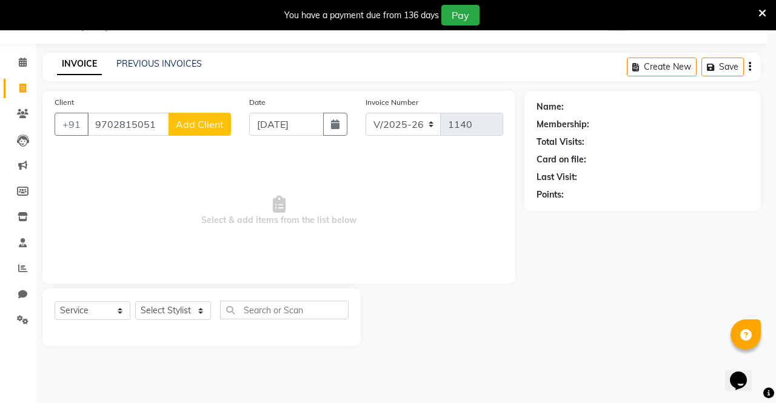
scroll to position [230, 0]
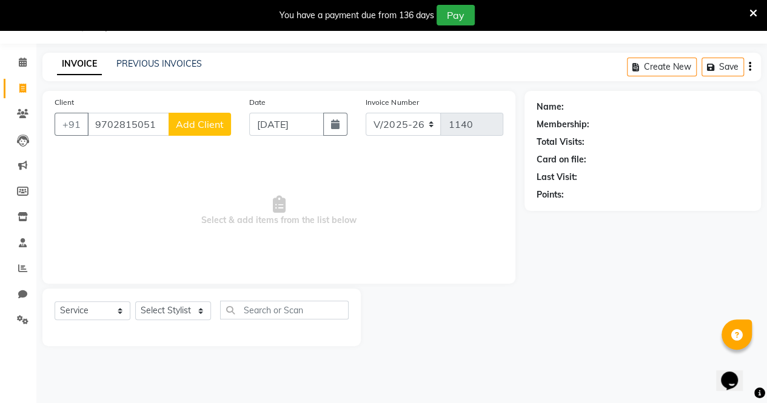
click at [190, 130] on button "Add Client" at bounding box center [200, 124] width 62 height 23
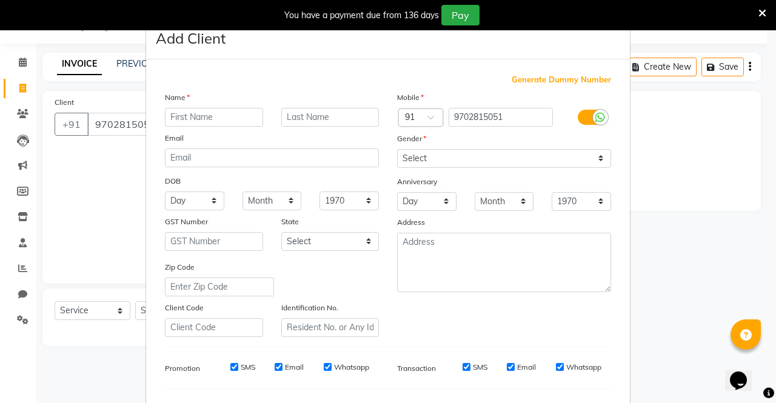
click at [113, 168] on ngb-modal-window "Add Client Generate Dummy Number Name Email DOB Day 01 02 03 04 05 06 07 08 09 …" at bounding box center [388, 201] width 776 height 403
click at [226, 122] on input "text" at bounding box center [214, 117] width 98 height 19
type input "b"
type input "Bindhu"
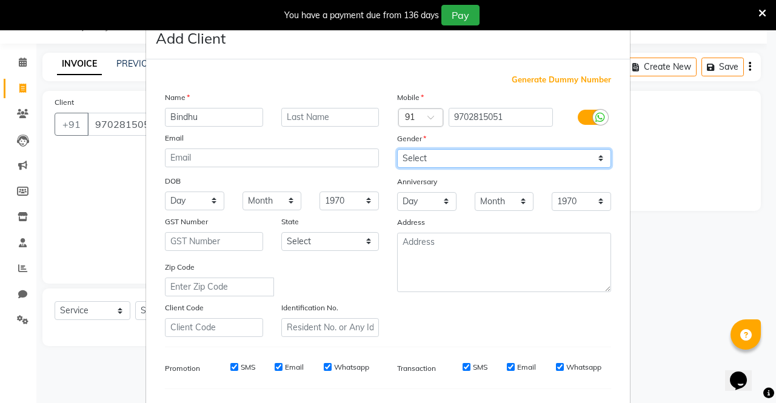
click at [437, 156] on select "Select [DEMOGRAPHIC_DATA] [DEMOGRAPHIC_DATA] Other Prefer Not To Say" at bounding box center [504, 158] width 214 height 19
select select "[DEMOGRAPHIC_DATA]"
click at [397, 149] on select "Select [DEMOGRAPHIC_DATA] [DEMOGRAPHIC_DATA] Other Prefer Not To Say" at bounding box center [504, 158] width 214 height 19
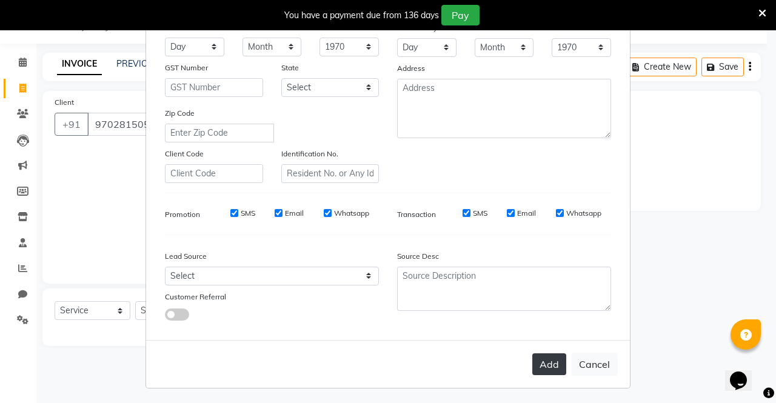
click at [538, 368] on button "Add" at bounding box center [550, 365] width 34 height 22
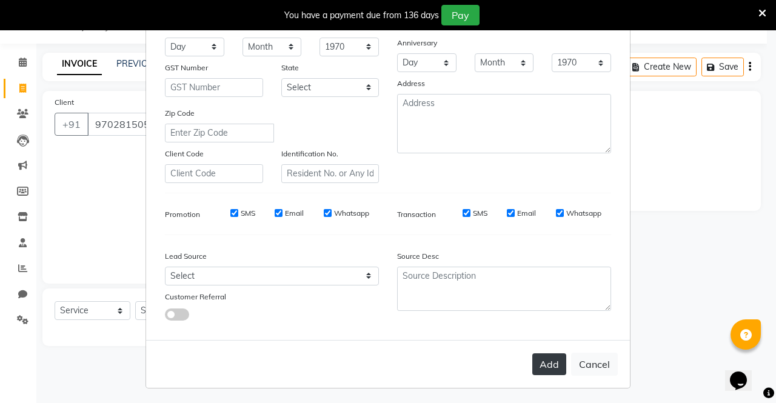
click at [538, 368] on button "Add" at bounding box center [550, 365] width 34 height 22
click at [553, 361] on button "Add" at bounding box center [550, 365] width 34 height 22
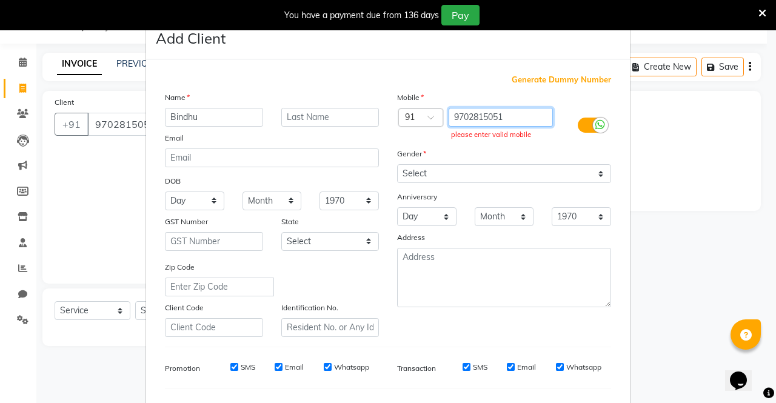
click at [524, 108] on input "9702815051" at bounding box center [501, 117] width 105 height 19
type input "9"
type input "9702815051"
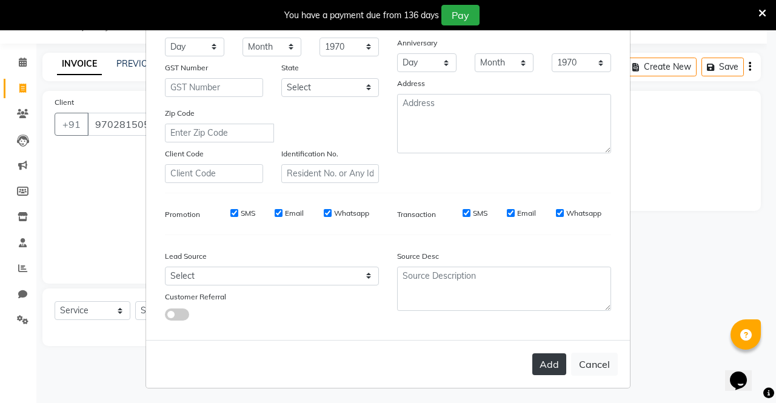
click at [548, 357] on button "Add" at bounding box center [550, 365] width 34 height 22
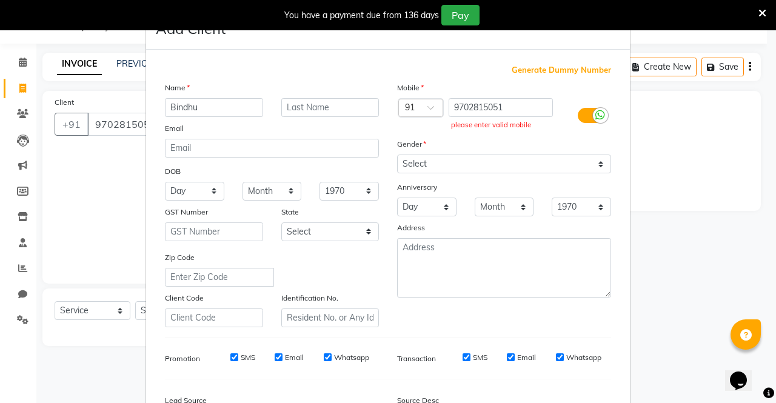
scroll to position [0, 0]
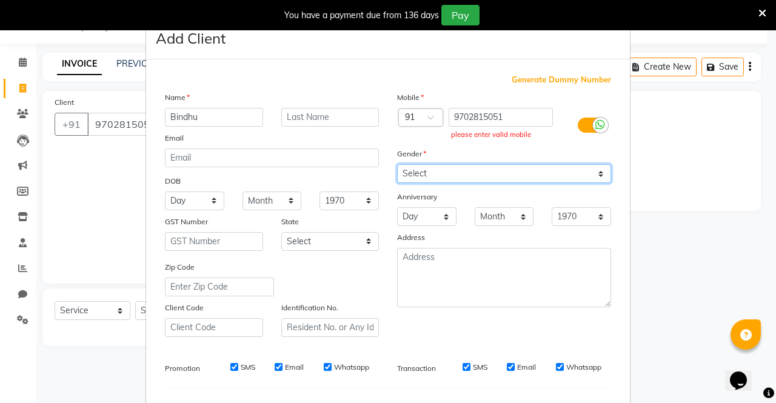
click at [446, 164] on select "Select [DEMOGRAPHIC_DATA] [DEMOGRAPHIC_DATA] Other Prefer Not To Say" at bounding box center [504, 173] width 214 height 19
click at [397, 164] on select "Select [DEMOGRAPHIC_DATA] [DEMOGRAPHIC_DATA] Other Prefer Not To Say" at bounding box center [504, 173] width 214 height 19
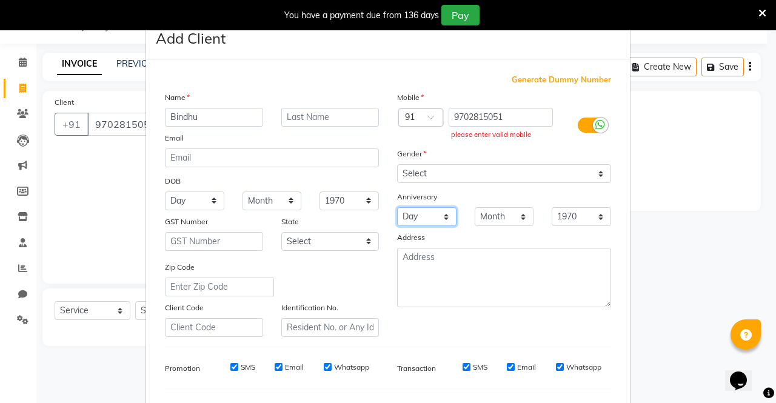
click at [429, 225] on select "Day 01 02 03 04 05 06 07 08 09 10 11 12 13 14 15 16 17 18 19 20 21 22 23 24 25 …" at bounding box center [426, 216] width 59 height 19
drag, startPoint x: 429, startPoint y: 225, endPoint x: 469, endPoint y: 237, distance: 41.1
click at [469, 237] on div "Mobile Country Code × 91 9702815051 please enter valid mobile Gender Select Mal…" at bounding box center [504, 214] width 232 height 246
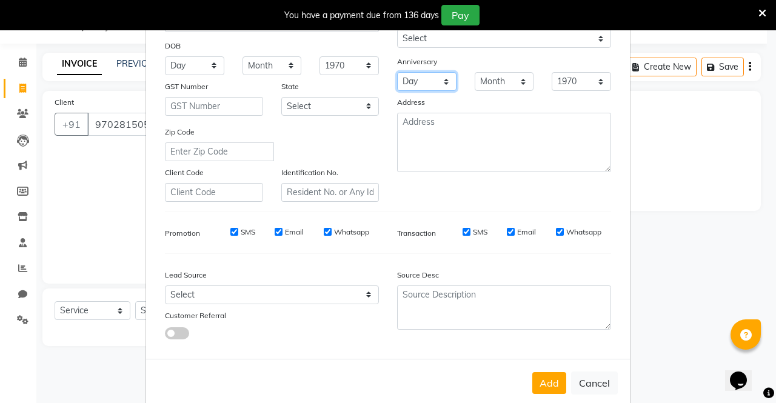
scroll to position [154, 0]
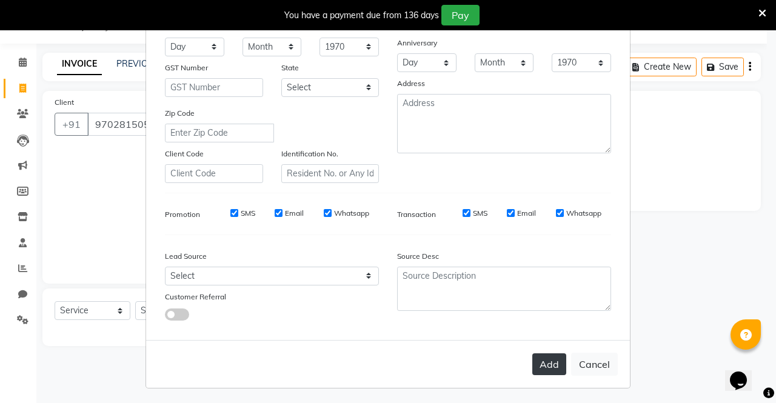
click at [543, 367] on button "Add" at bounding box center [550, 365] width 34 height 22
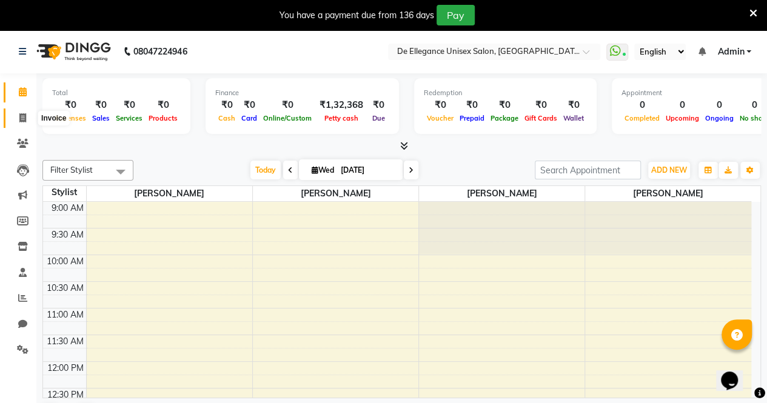
click at [22, 113] on icon at bounding box center [22, 117] width 7 height 9
select select "service"
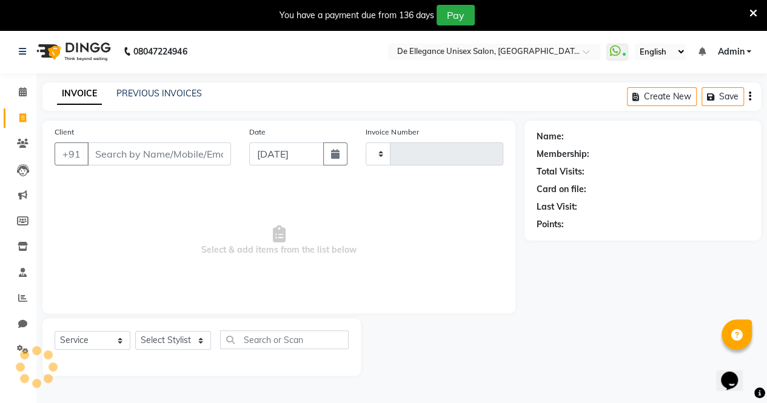
type input "1140"
select select "7945"
click at [125, 156] on input "Client" at bounding box center [159, 154] width 144 height 23
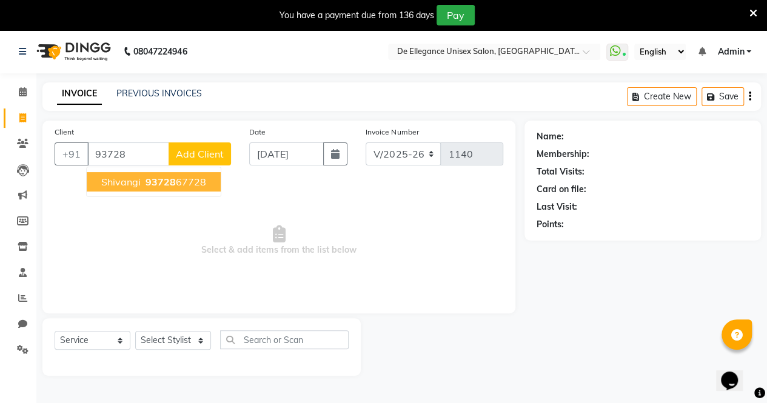
click at [143, 181] on ngb-highlight "93728 67728" at bounding box center [174, 182] width 63 height 12
type input "9372867728"
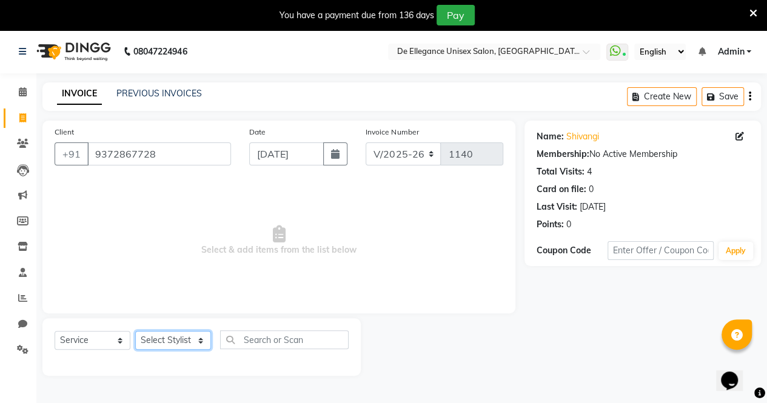
click at [180, 344] on select "Select Stylist [PERSON_NAME] [PERSON_NAME] [PERSON_NAME] [PERSON_NAME]" at bounding box center [173, 340] width 76 height 19
select select "80443"
click at [135, 331] on select "Select Stylist [PERSON_NAME] [PERSON_NAME] [PERSON_NAME] [PERSON_NAME]" at bounding box center [173, 340] width 76 height 19
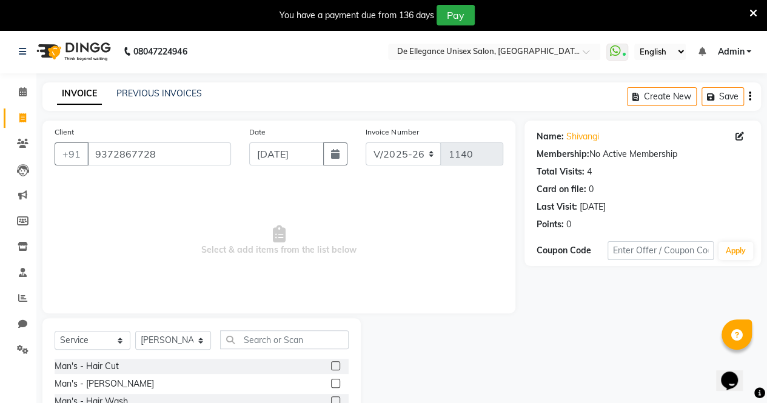
click at [331, 366] on label at bounding box center [335, 365] width 9 height 9
click at [331, 366] on input "checkbox" at bounding box center [335, 367] width 8 height 8
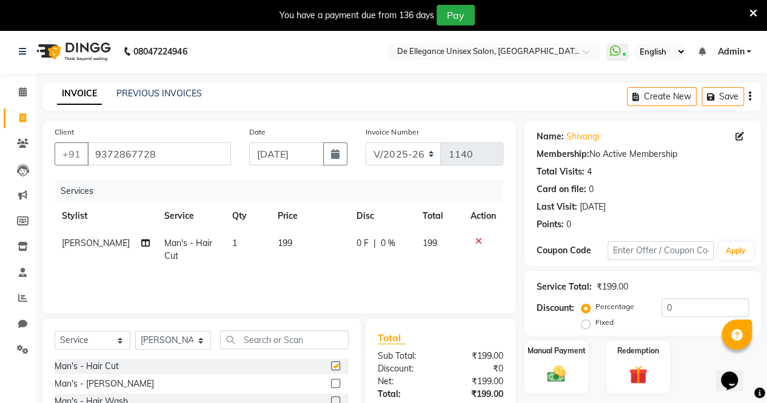
checkbox input "false"
click at [569, 369] on img at bounding box center [556, 374] width 31 height 22
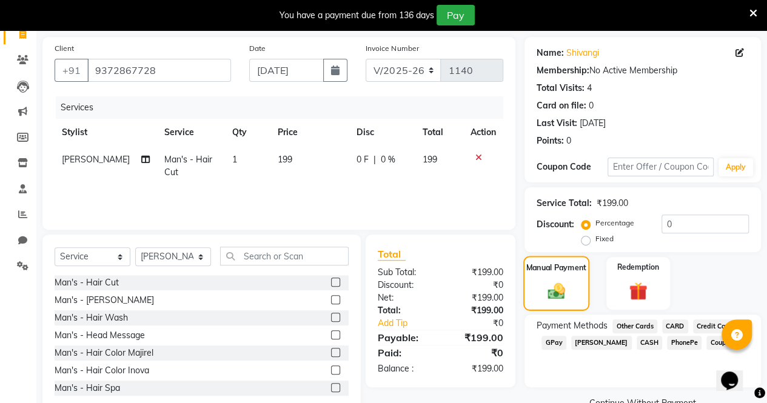
scroll to position [112, 0]
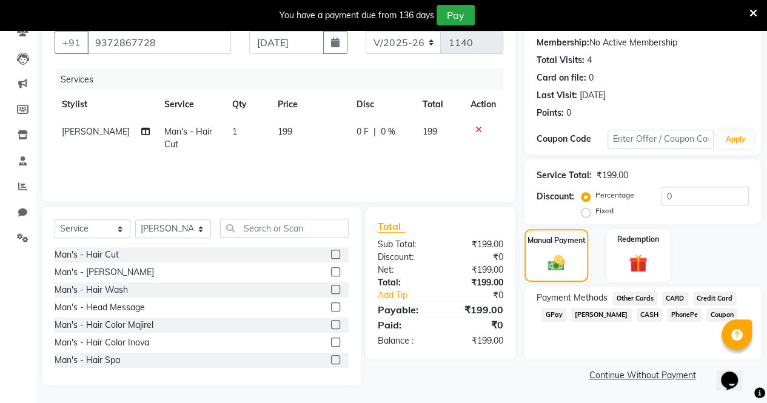
click at [557, 316] on span "GPay" at bounding box center [554, 315] width 25 height 14
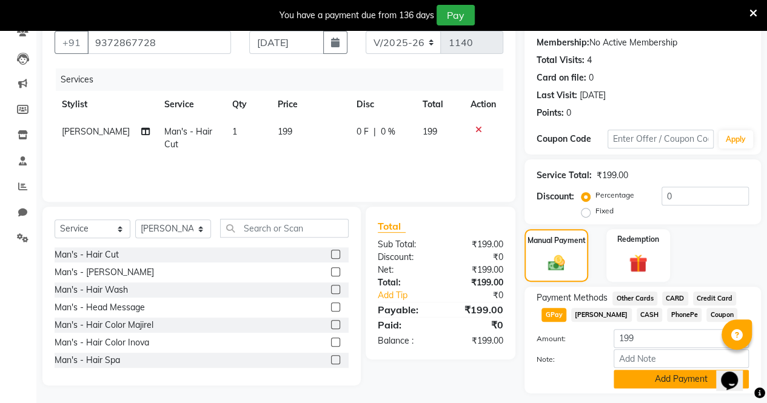
click at [660, 382] on button "Add Payment" at bounding box center [681, 379] width 135 height 19
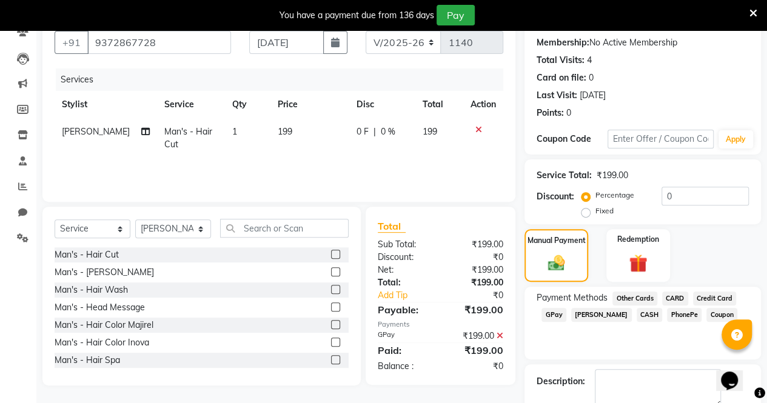
scroll to position [178, 0]
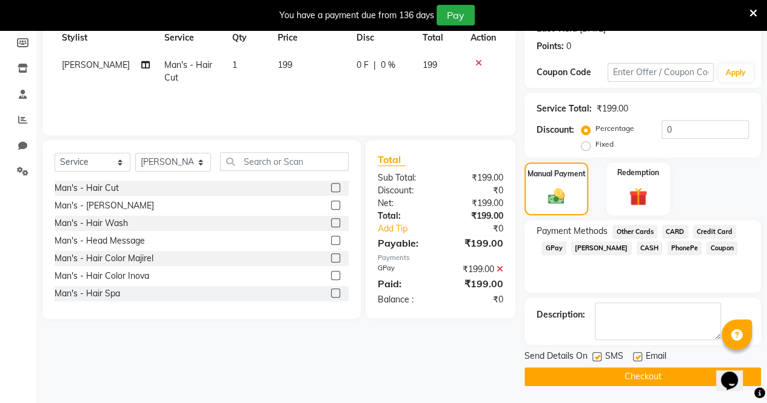
click at [600, 351] on div "SMS" at bounding box center [613, 357] width 41 height 15
click at [640, 356] on label at bounding box center [637, 356] width 9 height 9
click at [640, 356] on input "checkbox" at bounding box center [637, 358] width 8 height 8
checkbox input "false"
click at [596, 358] on label at bounding box center [597, 356] width 9 height 9
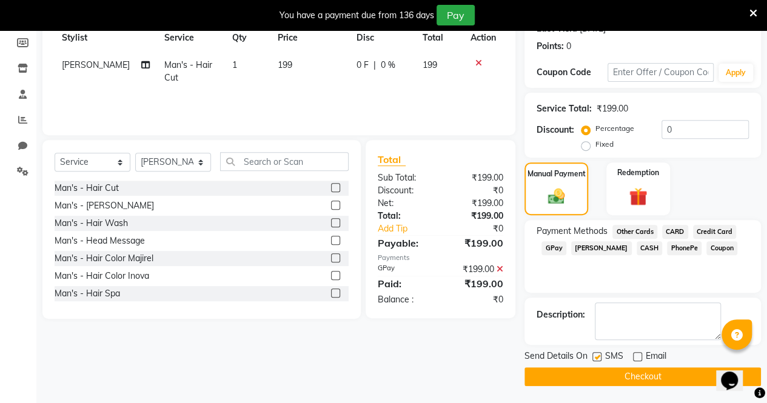
click at [596, 358] on input "checkbox" at bounding box center [597, 358] width 8 height 8
checkbox input "false"
click at [602, 377] on button "Checkout" at bounding box center [643, 377] width 237 height 19
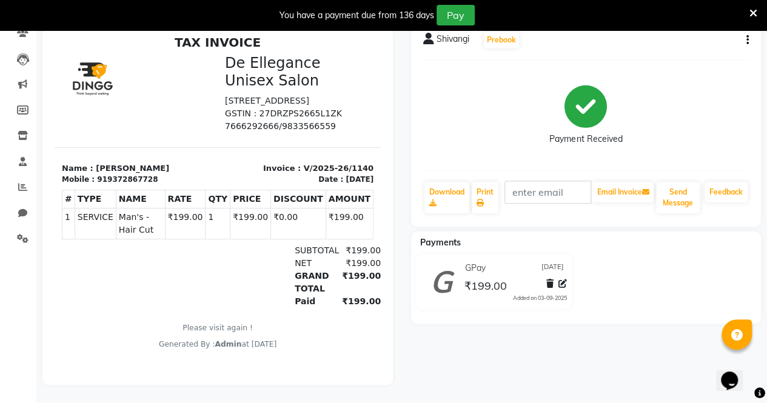
select select "7945"
select select "service"
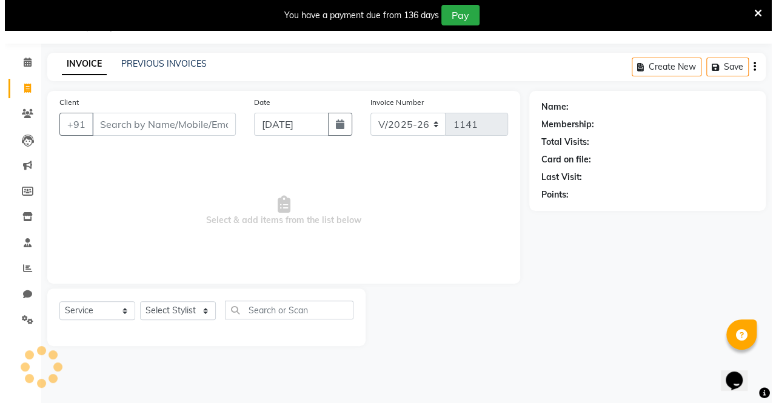
scroll to position [30, 0]
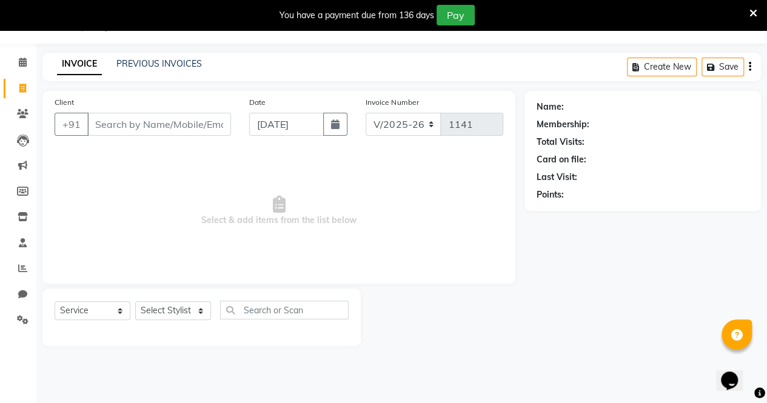
click at [156, 132] on input "Client" at bounding box center [159, 124] width 144 height 23
click at [167, 130] on input "Client" at bounding box center [159, 124] width 144 height 23
type input "9702815051"
click at [196, 121] on span "Add Client" at bounding box center [200, 124] width 48 height 12
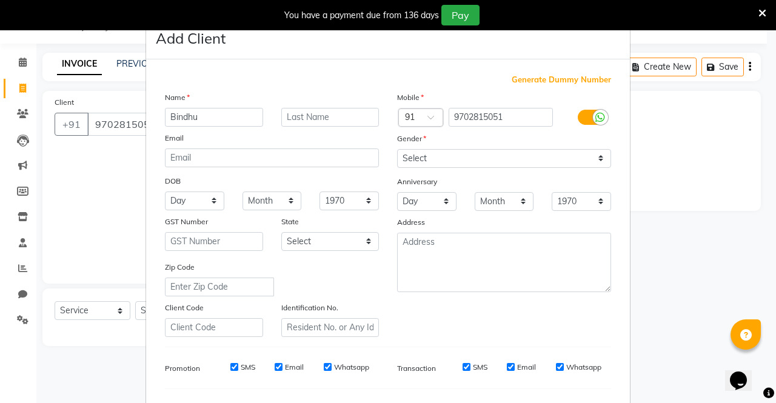
type input "Bindhu"
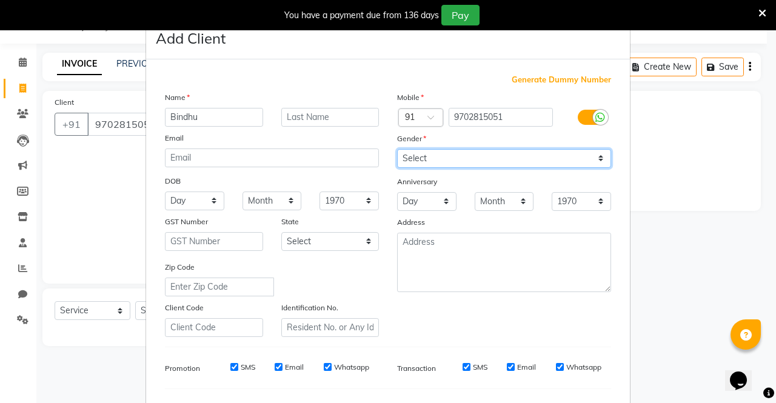
click at [501, 155] on select "Select [DEMOGRAPHIC_DATA] [DEMOGRAPHIC_DATA] Other Prefer Not To Say" at bounding box center [504, 158] width 214 height 19
select select "[DEMOGRAPHIC_DATA]"
click at [397, 149] on select "Select [DEMOGRAPHIC_DATA] [DEMOGRAPHIC_DATA] Other Prefer Not To Say" at bounding box center [504, 158] width 214 height 19
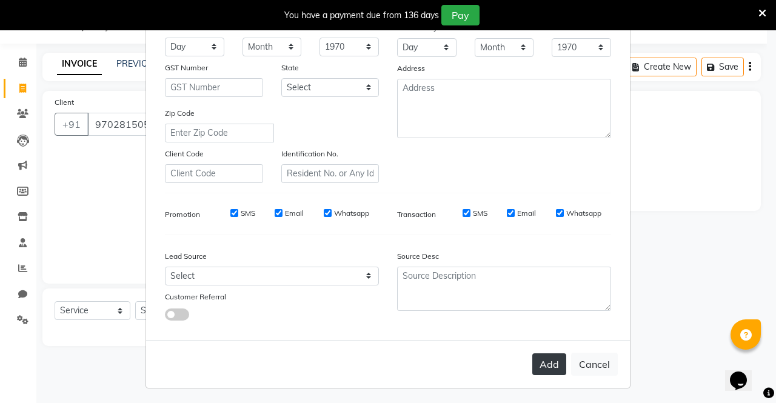
click at [544, 360] on button "Add" at bounding box center [550, 365] width 34 height 22
click at [542, 363] on button "Add" at bounding box center [550, 365] width 34 height 22
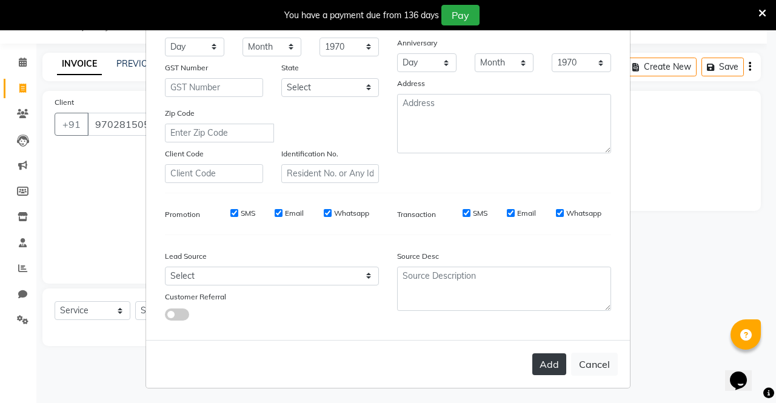
click at [542, 363] on button "Add" at bounding box center [550, 365] width 34 height 22
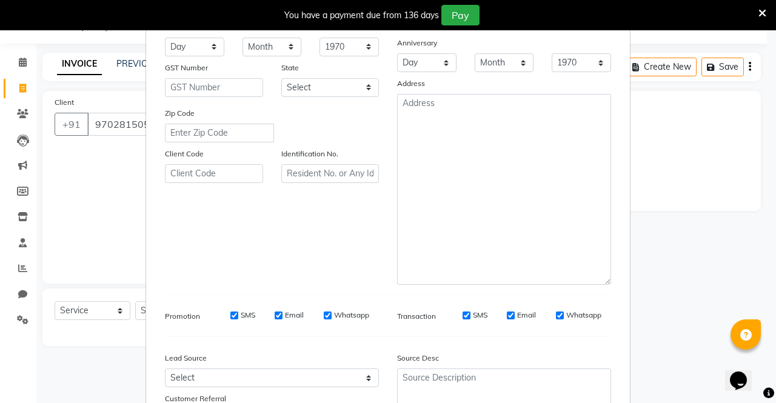
scroll to position [0, 0]
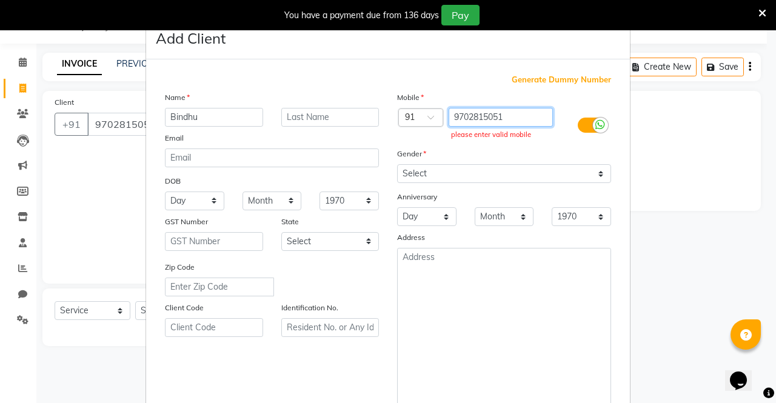
click at [509, 117] on input "9702815051" at bounding box center [501, 117] width 105 height 19
type input "9702815051"
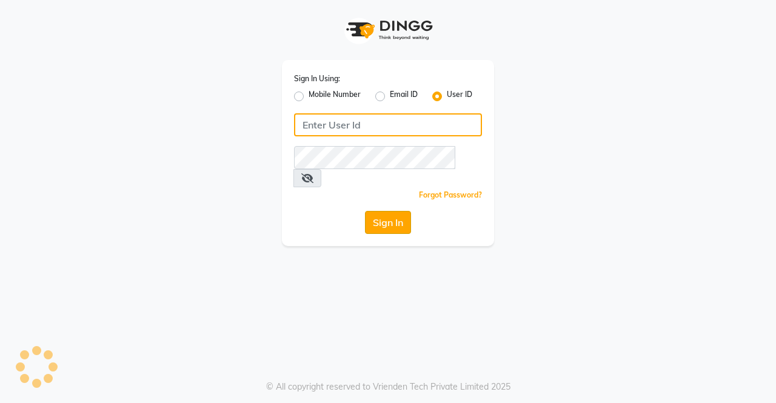
type input "ellegance"
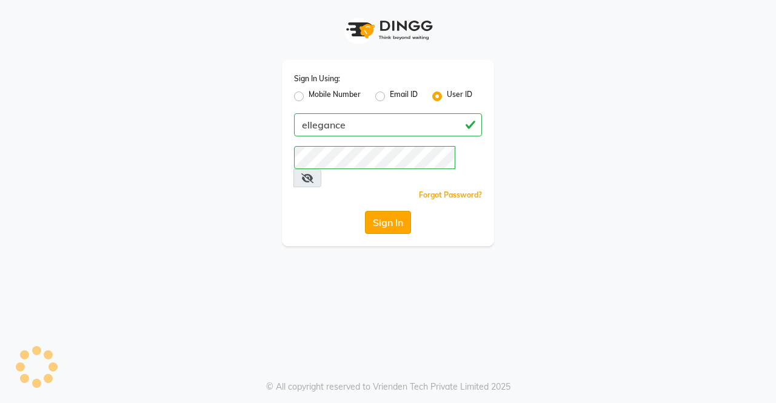
click at [395, 213] on button "Sign In" at bounding box center [388, 222] width 46 height 23
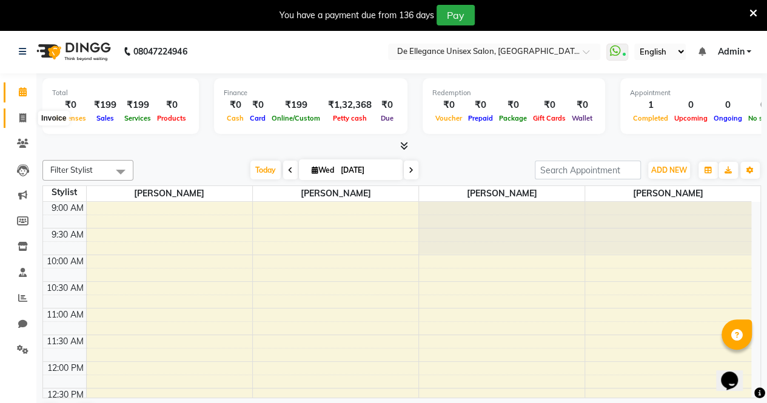
click at [22, 119] on icon at bounding box center [22, 117] width 7 height 9
select select "service"
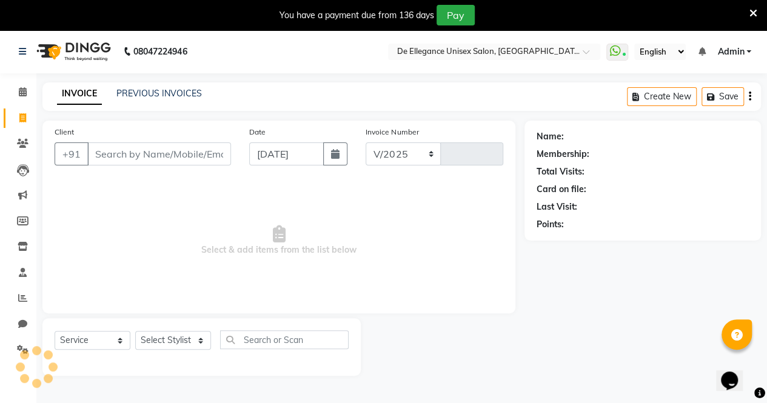
select select "7945"
type input "1141"
click at [22, 119] on icon at bounding box center [22, 117] width 7 height 9
select select "7945"
select select "service"
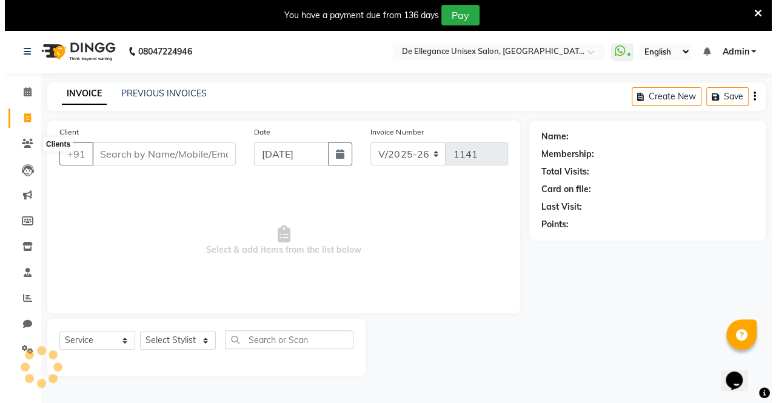
scroll to position [30, 0]
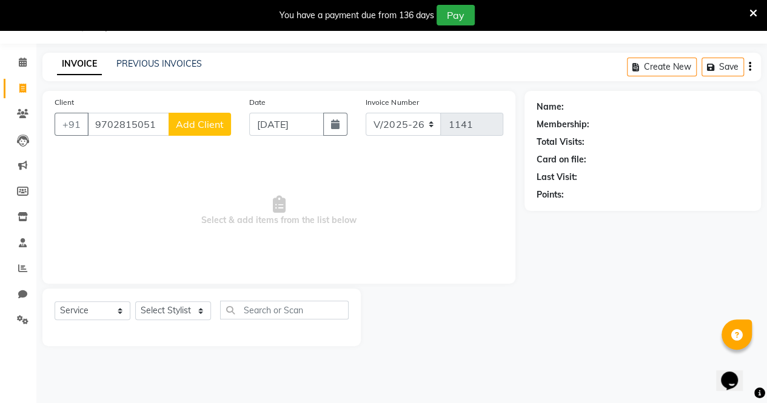
type input "9702815051"
click at [207, 127] on span "Add Client" at bounding box center [200, 124] width 48 height 12
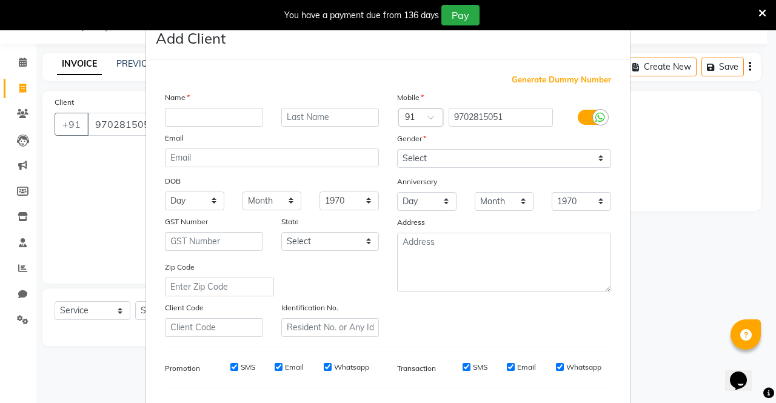
click at [226, 117] on input "text" at bounding box center [214, 117] width 98 height 19
type input "b"
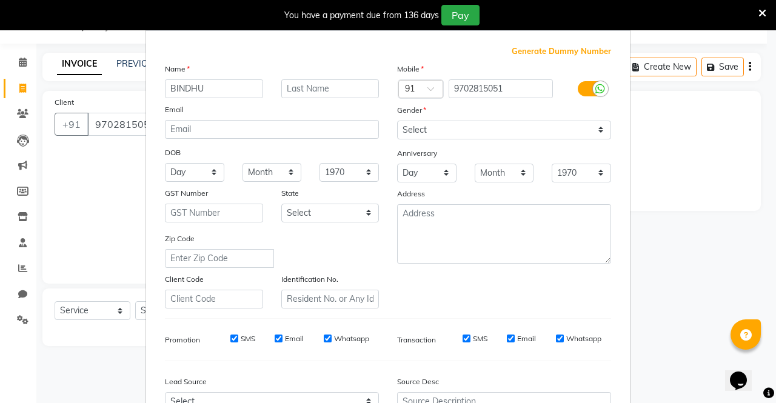
scroll to position [30, 0]
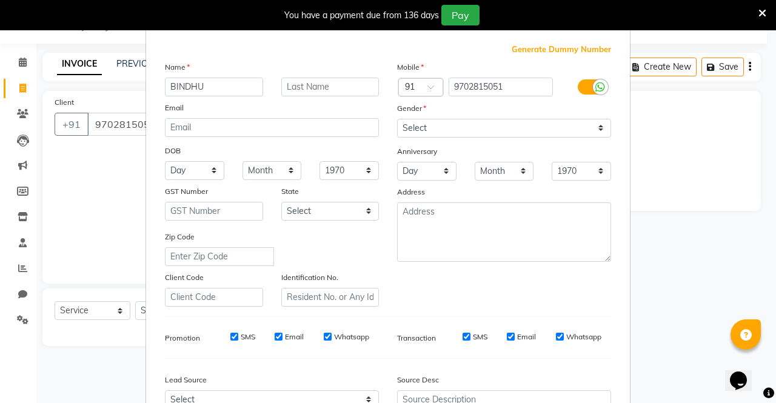
type input "BINDHU"
click at [446, 129] on select "Select [DEMOGRAPHIC_DATA] [DEMOGRAPHIC_DATA] Other Prefer Not To Say" at bounding box center [504, 128] width 214 height 19
select select "[DEMOGRAPHIC_DATA]"
click at [397, 119] on select "Select [DEMOGRAPHIC_DATA] [DEMOGRAPHIC_DATA] Other Prefer Not To Say" at bounding box center [504, 128] width 214 height 19
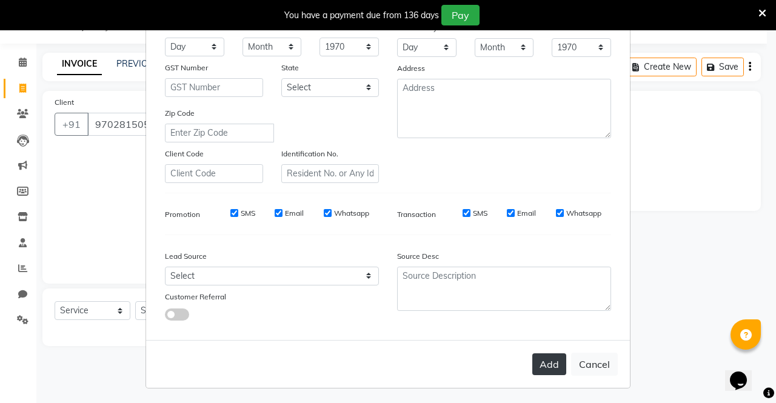
click at [553, 360] on button "Add" at bounding box center [550, 365] width 34 height 22
click at [554, 357] on button "Add" at bounding box center [550, 365] width 34 height 22
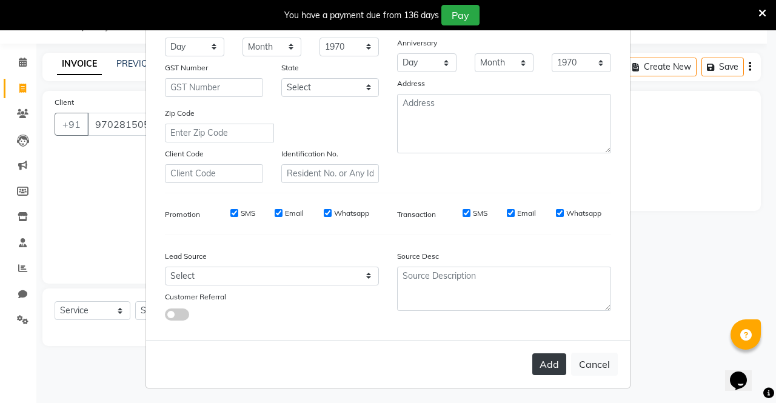
click at [554, 357] on button "Add" at bounding box center [550, 365] width 34 height 22
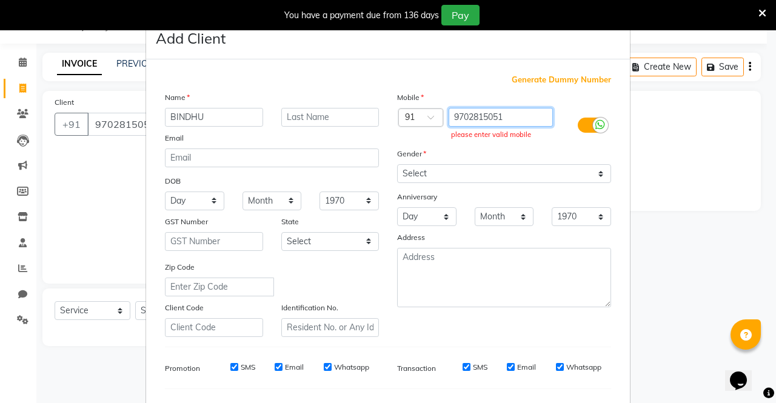
click at [526, 123] on input "9702815051" at bounding box center [501, 117] width 105 height 19
type input "9"
type input "9702815051"
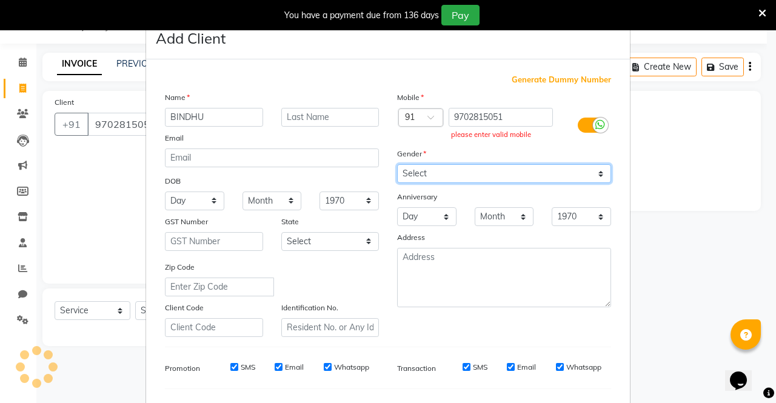
click at [444, 174] on select "Select [DEMOGRAPHIC_DATA] [DEMOGRAPHIC_DATA] Other Prefer Not To Say" at bounding box center [504, 173] width 214 height 19
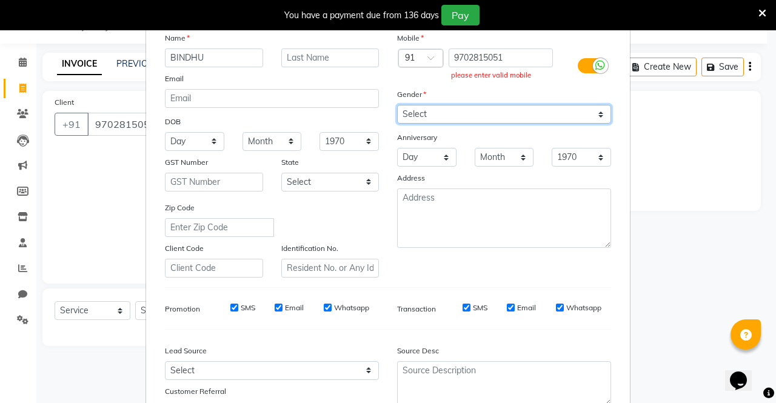
scroll to position [154, 0]
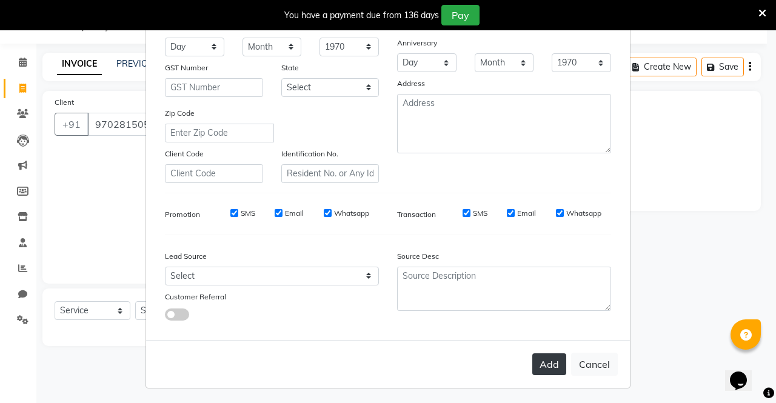
click at [548, 361] on button "Add" at bounding box center [550, 365] width 34 height 22
click at [533, 354] on button "Add" at bounding box center [550, 365] width 34 height 22
click at [681, 324] on ngb-modal-window "Add Client Generate Dummy Number Name BINDHU Email DOB Day 01 02 03 04 05 06 07…" at bounding box center [388, 201] width 776 height 403
click at [548, 366] on button "Add" at bounding box center [550, 365] width 34 height 22
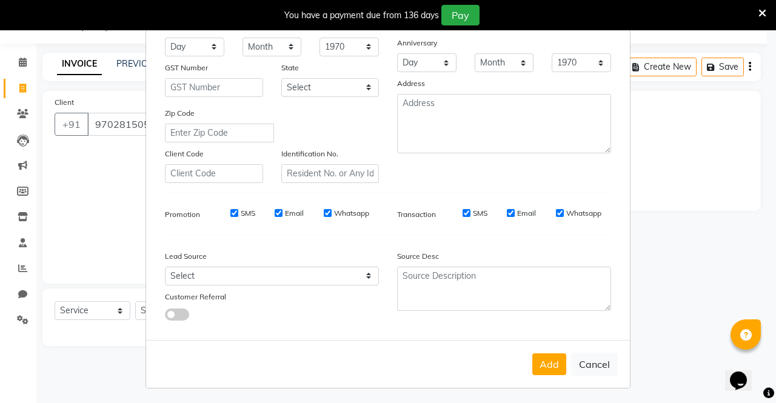
drag, startPoint x: 548, startPoint y: 366, endPoint x: 503, endPoint y: 346, distance: 48.9
click at [503, 346] on div "Add Cancel" at bounding box center [388, 364] width 484 height 48
click at [533, 354] on button "Add" at bounding box center [550, 365] width 34 height 22
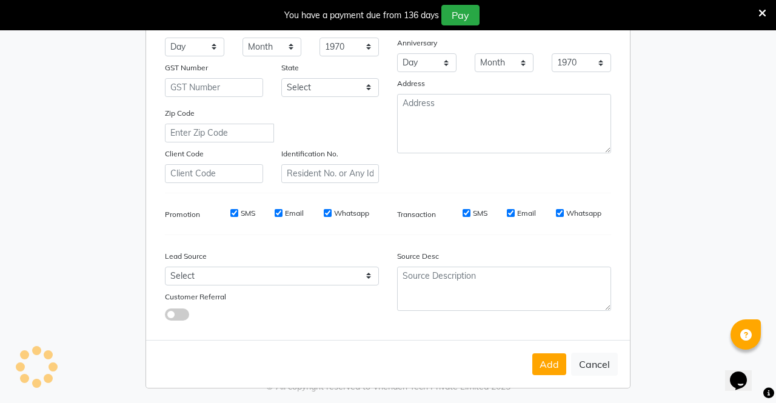
type input "ellegance"
